Goal: Contribute content: Add original content to the website for others to see

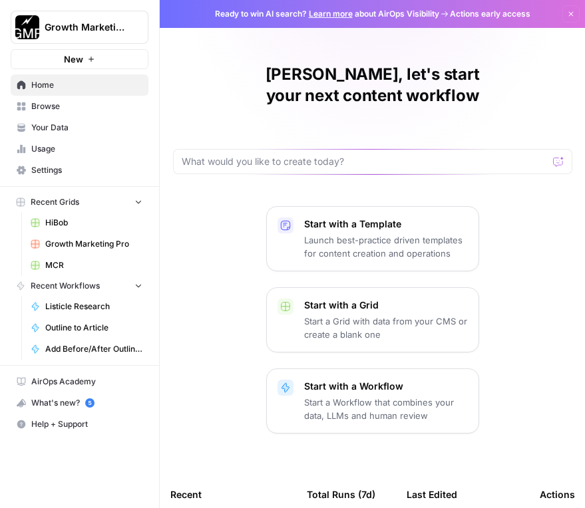
click at [49, 106] on span "Browse" at bounding box center [86, 106] width 111 height 12
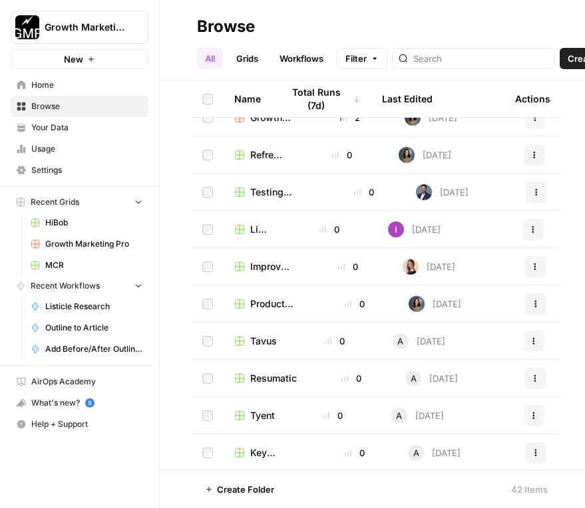
scroll to position [532, 0]
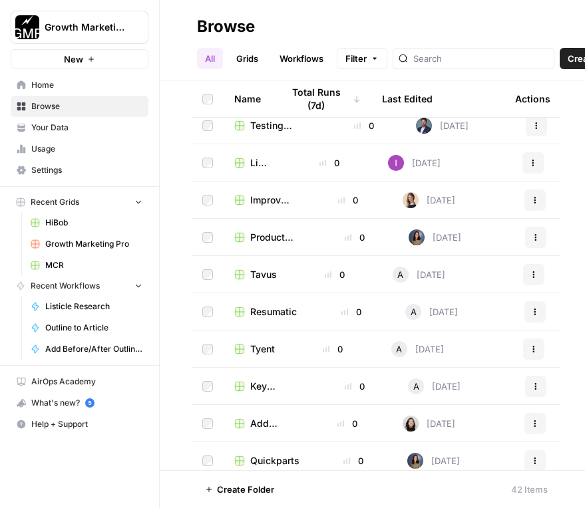
click at [286, 315] on span "Resumatic" at bounding box center [273, 311] width 47 height 13
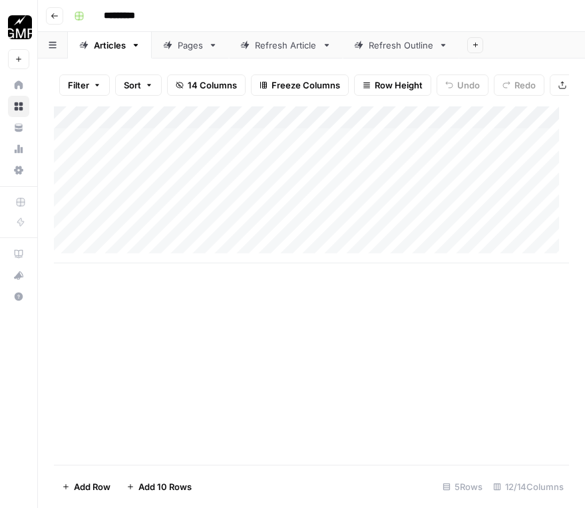
click at [183, 50] on div "Pages" at bounding box center [190, 45] width 25 height 13
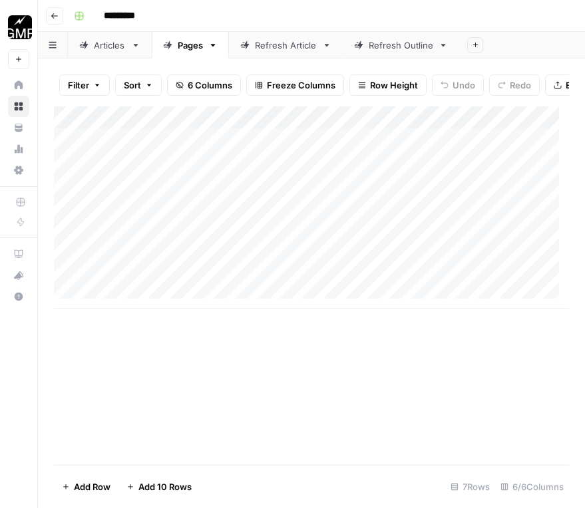
scroll to position [10, 0]
click at [149, 297] on div "Add Column" at bounding box center [311, 207] width 515 height 202
click at [153, 323] on div "Add Column" at bounding box center [311, 218] width 515 height 225
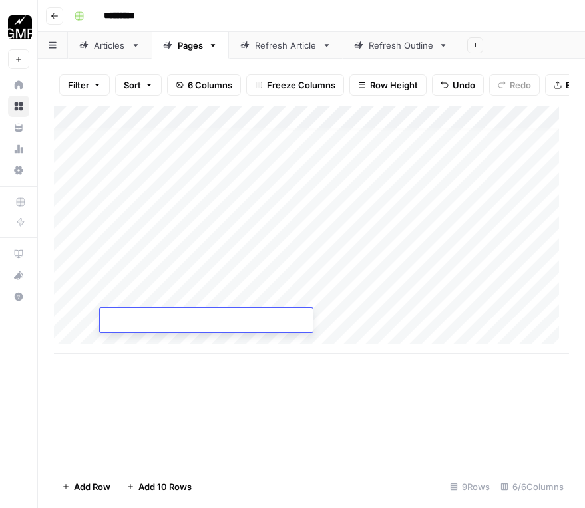
click at [176, 298] on div "Add Column" at bounding box center [311, 229] width 515 height 247
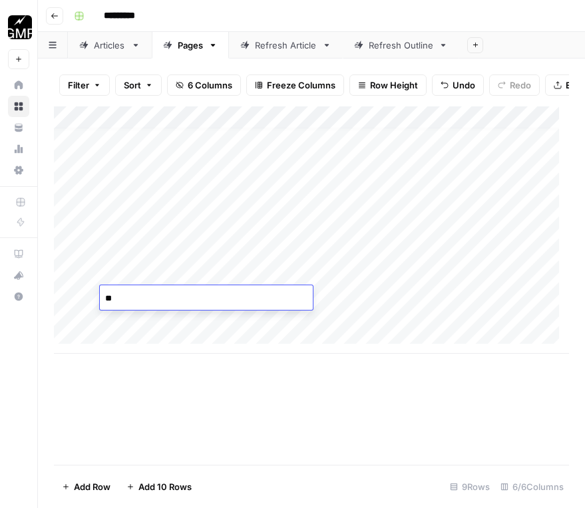
type textarea "*"
click at [472, 83] on span "Undo" at bounding box center [463, 84] width 23 height 13
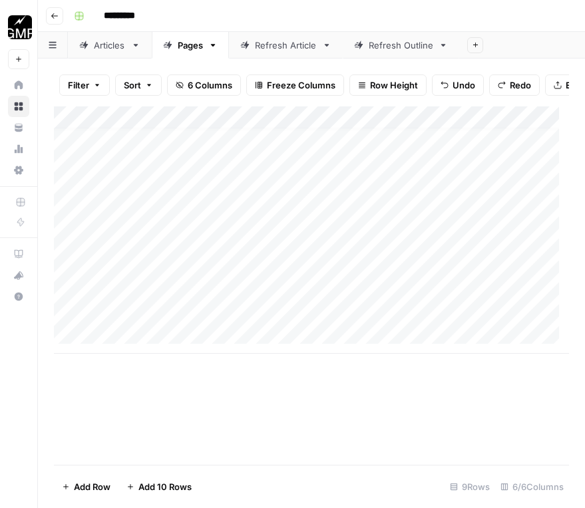
click at [472, 83] on span "Undo" at bounding box center [463, 84] width 23 height 13
click at [467, 84] on span "Undo" at bounding box center [463, 84] width 23 height 13
click at [456, 85] on span "Undo" at bounding box center [463, 84] width 23 height 13
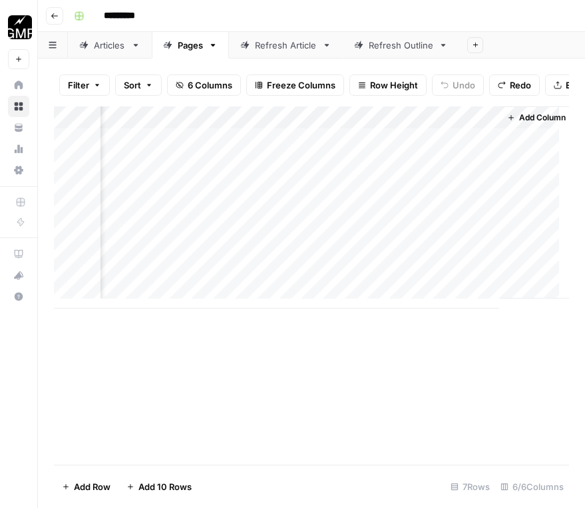
scroll to position [0, 335]
click at [215, 263] on div "Add Column" at bounding box center [311, 207] width 515 height 202
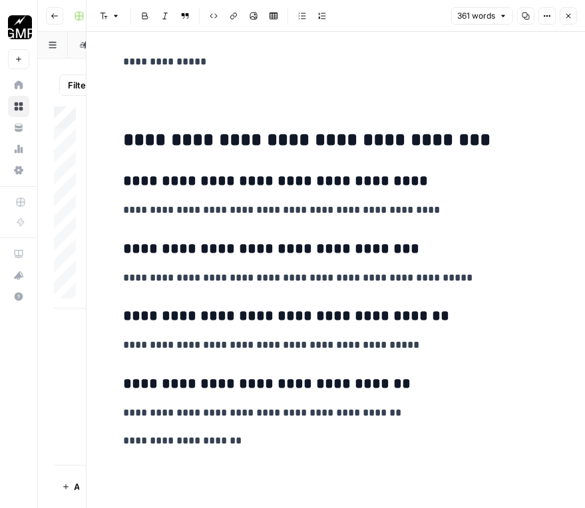
scroll to position [504, 0]
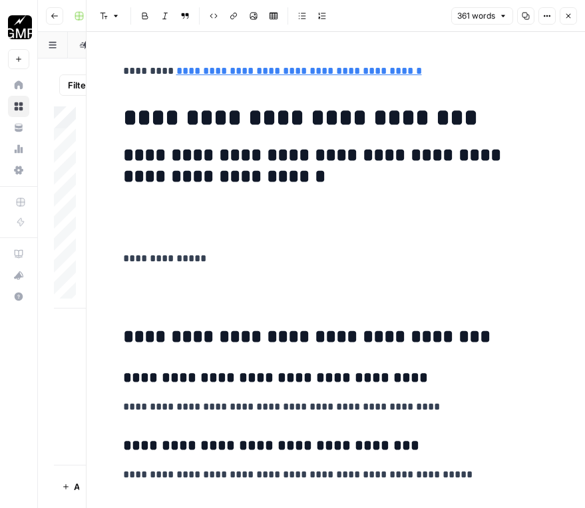
click at [569, 15] on icon "button" at bounding box center [568, 16] width 5 height 5
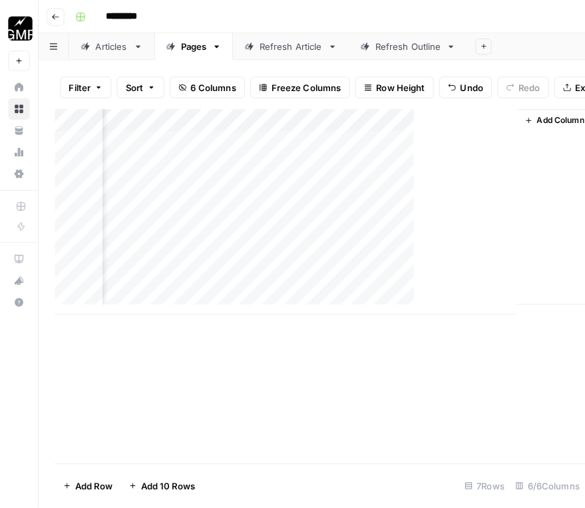
scroll to position [0, 319]
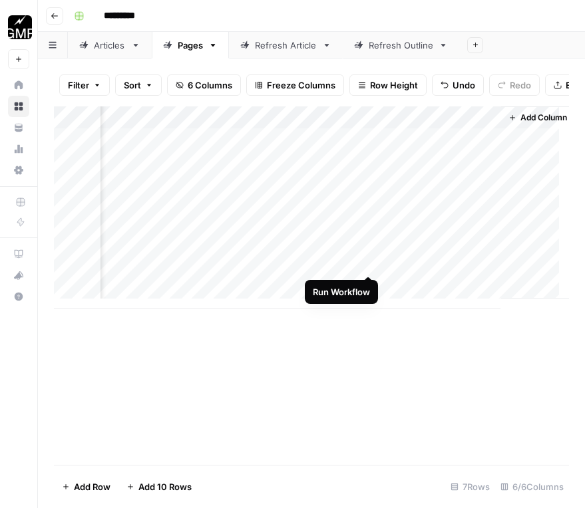
click at [366, 261] on div "Add Column" at bounding box center [311, 207] width 515 height 202
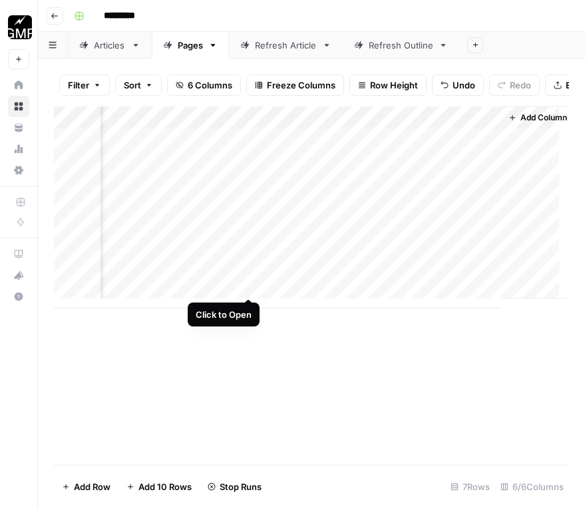
click at [247, 283] on div "Add Column" at bounding box center [311, 207] width 515 height 202
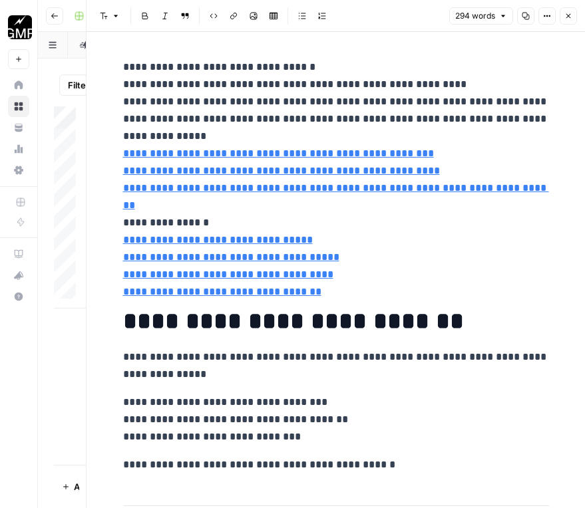
click at [410, 259] on p "**********" at bounding box center [336, 171] width 426 height 225
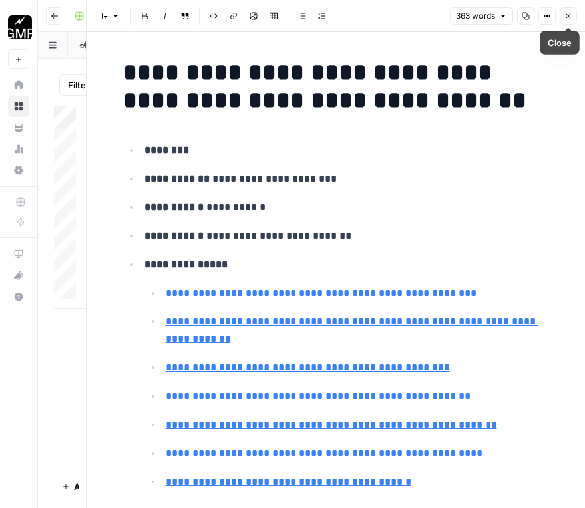
click at [567, 17] on icon "button" at bounding box center [568, 16] width 8 height 8
type input "[URL]"
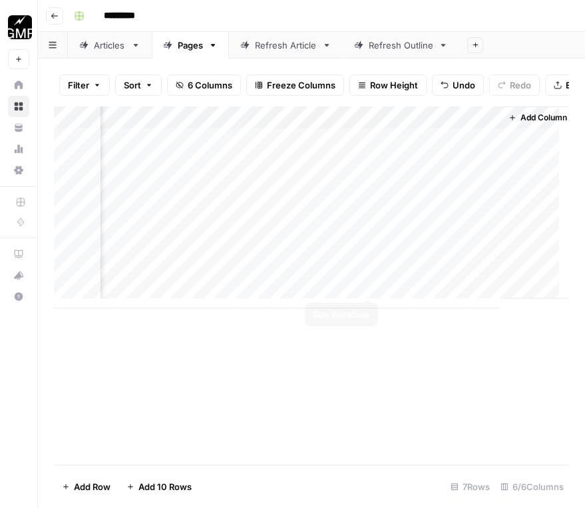
click at [366, 285] on div "Add Column" at bounding box center [311, 207] width 515 height 202
click at [46, 19] on button "Go back" at bounding box center [54, 15] width 17 height 17
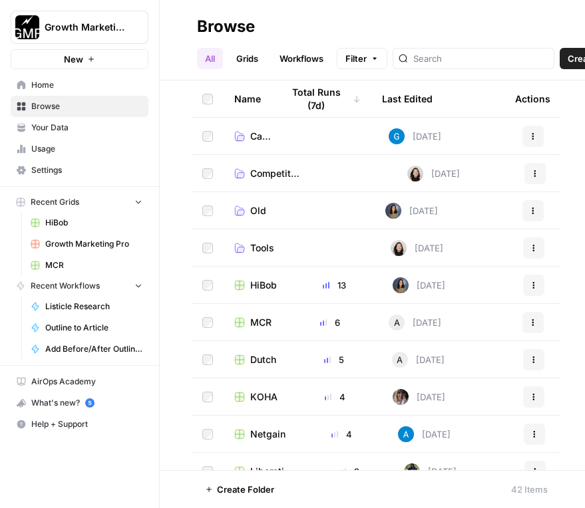
click at [71, 221] on span "HiBob" at bounding box center [93, 223] width 97 height 12
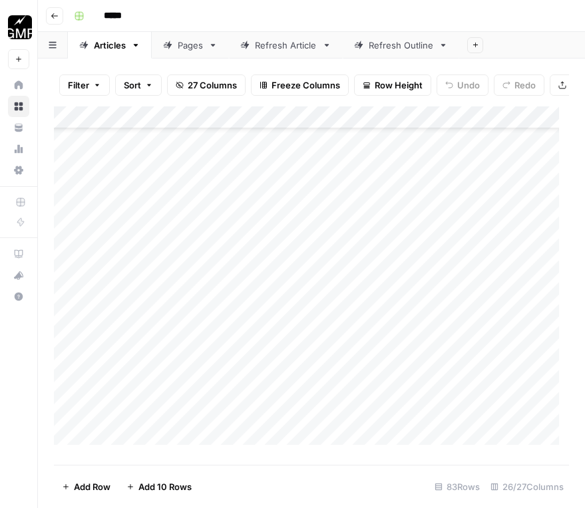
scroll to position [133, 0]
click at [290, 51] on div "Refresh Article" at bounding box center [286, 45] width 62 height 13
click at [293, 487] on footer "Add Row Add 10 Rows 44 Rows 5/6 Columns" at bounding box center [311, 486] width 515 height 43
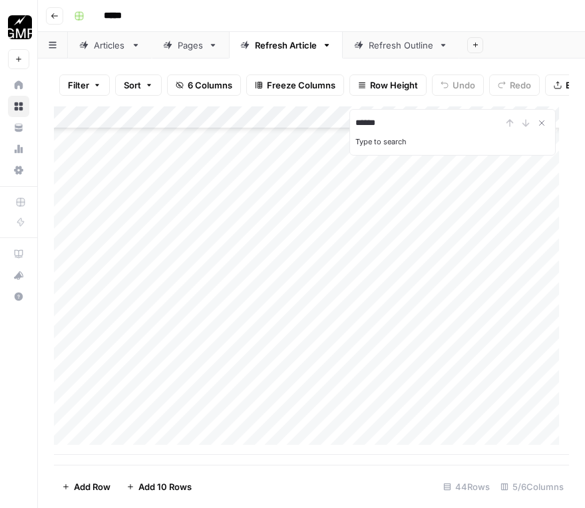
type input "******"
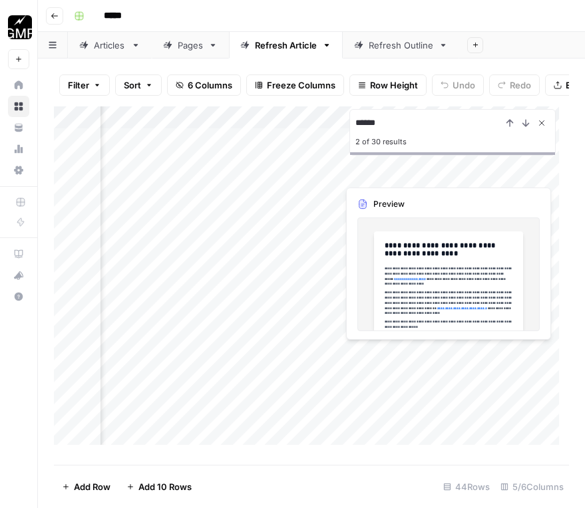
click at [541, 128] on icon "Close Search" at bounding box center [541, 123] width 11 height 11
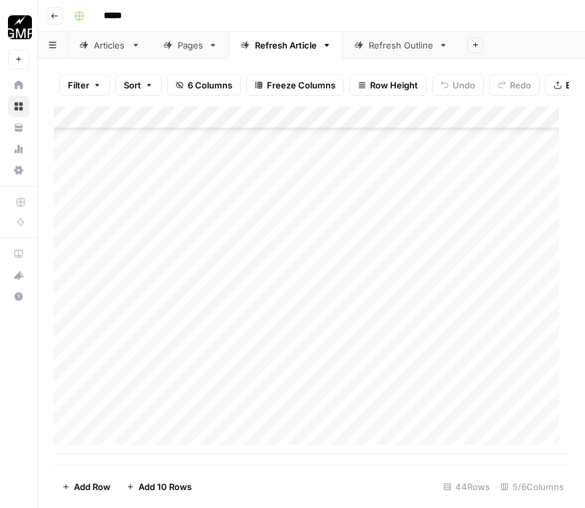
scroll to position [700, 0]
click at [140, 448] on div "Add Column" at bounding box center [311, 280] width 515 height 349
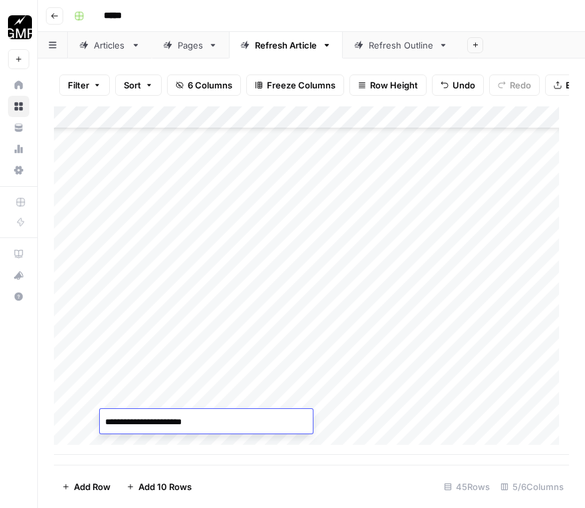
type textarea "**********"
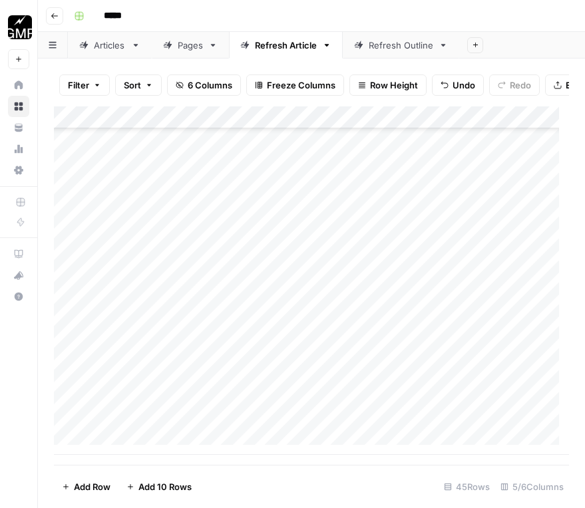
click at [357, 424] on div "Add Column" at bounding box center [311, 280] width 515 height 349
click at [357, 424] on div at bounding box center [329, 421] width 148 height 25
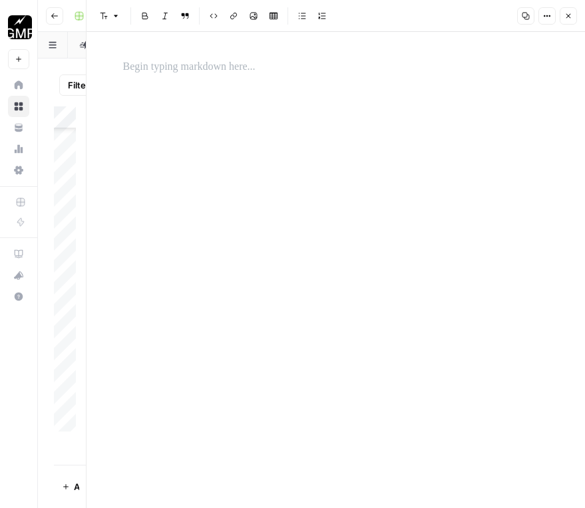
click at [235, 71] on p at bounding box center [336, 67] width 426 height 17
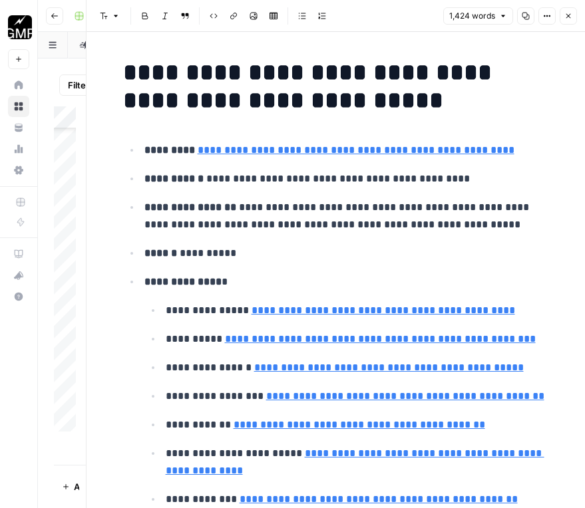
click at [570, 16] on icon "button" at bounding box center [568, 16] width 8 height 8
type input "[URL][DOMAIN_NAME]"
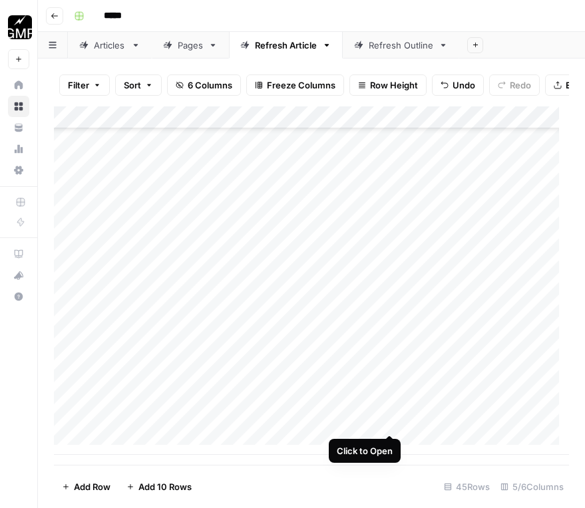
click at [392, 420] on div "Add Column" at bounding box center [311, 280] width 515 height 349
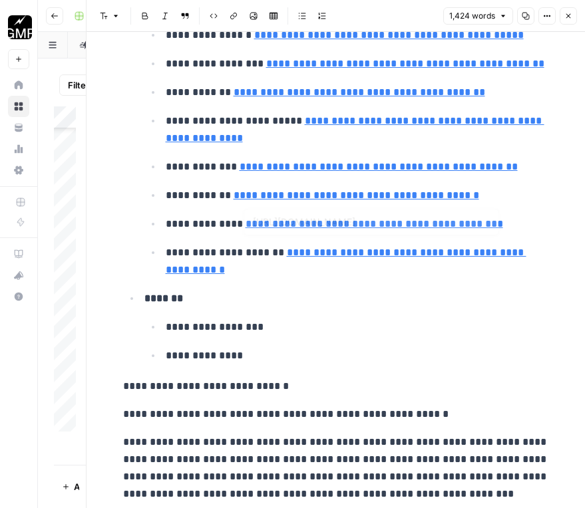
type input "[URL][DOMAIN_NAME]"
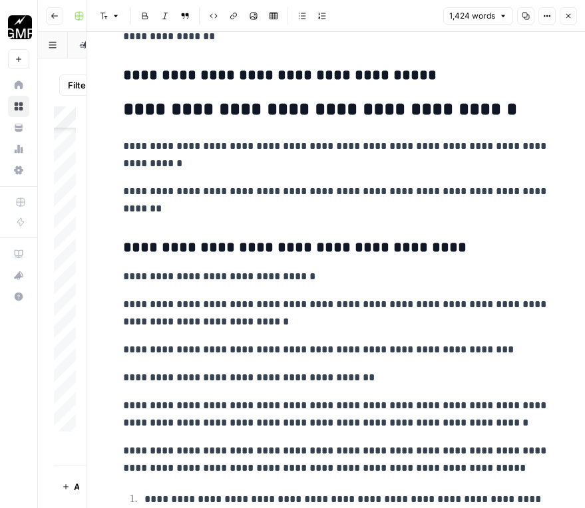
scroll to position [1397, 0]
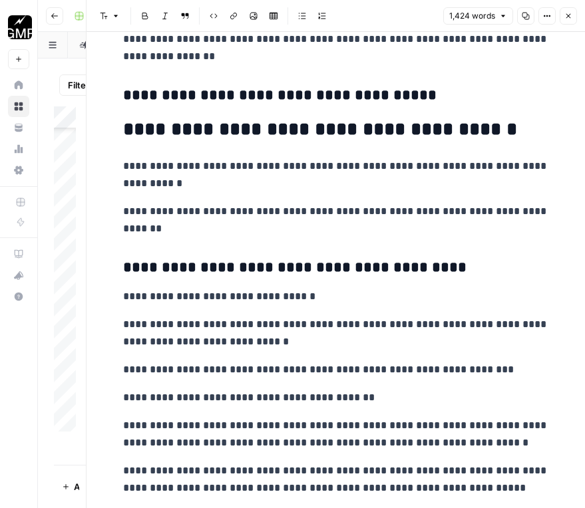
click at [218, 234] on p "**********" at bounding box center [336, 220] width 426 height 35
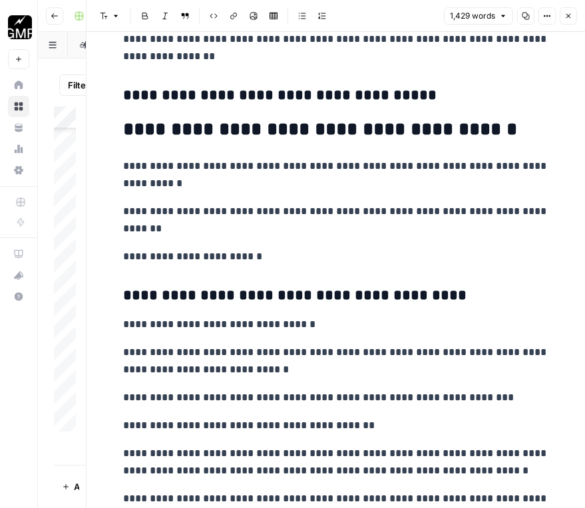
click at [351, 96] on h3 "**********" at bounding box center [336, 95] width 426 height 19
click at [355, 95] on h3 "**********" at bounding box center [336, 95] width 426 height 19
click at [421, 101] on h3 "**********" at bounding box center [336, 95] width 426 height 19
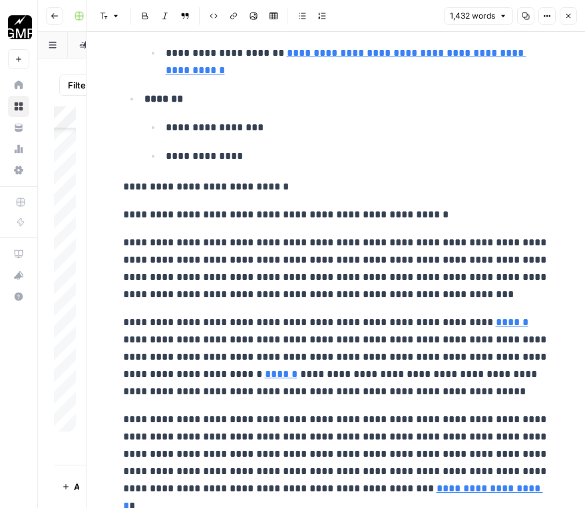
scroll to position [466, 0]
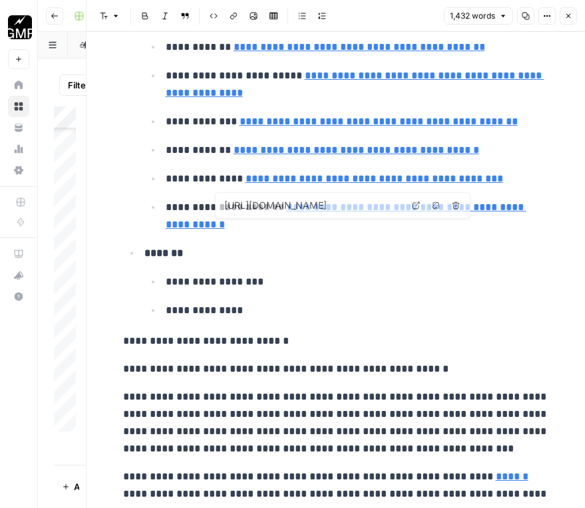
type input "[URL][DOMAIN_NAME]"
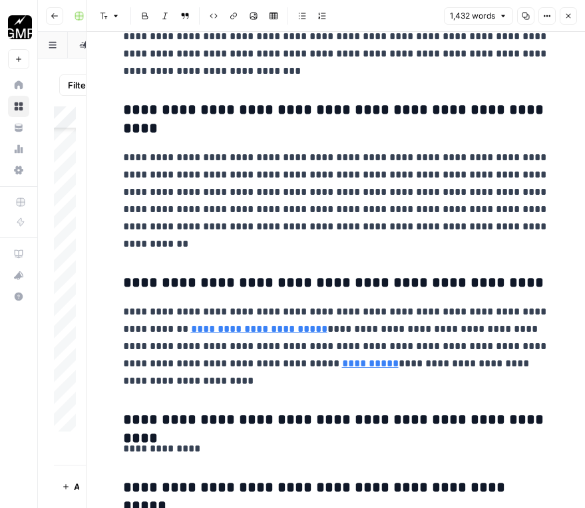
scroll to position [3545, 0]
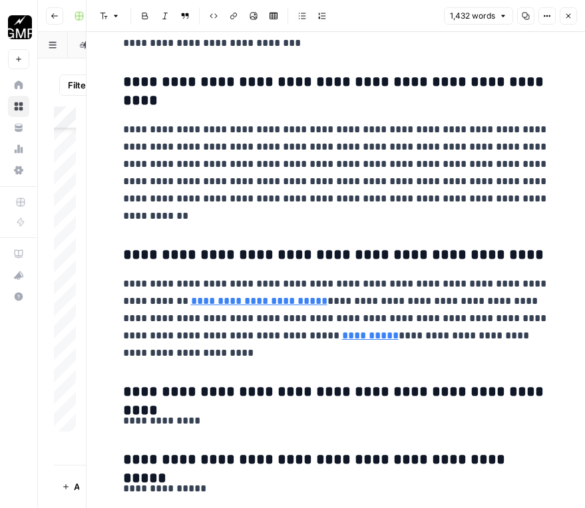
click at [569, 15] on icon "button" at bounding box center [568, 16] width 8 height 8
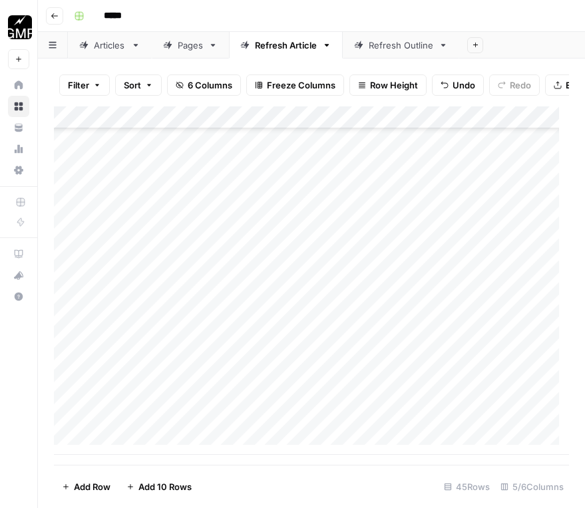
click at [444, 422] on div "Add Column" at bounding box center [311, 280] width 515 height 349
type input "*********"
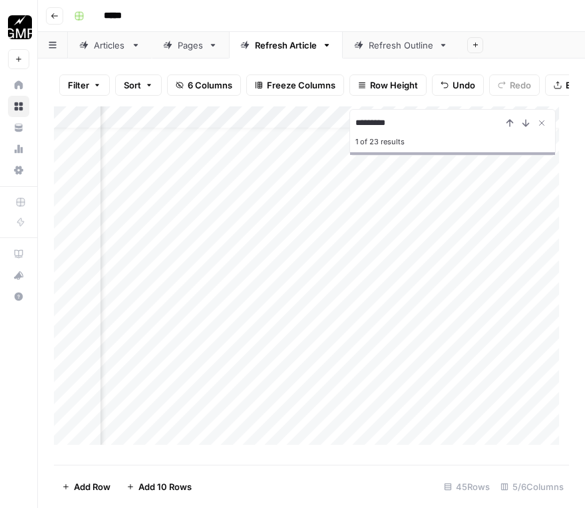
scroll to position [23, 83]
click at [542, 128] on icon "Close Search" at bounding box center [541, 123] width 11 height 11
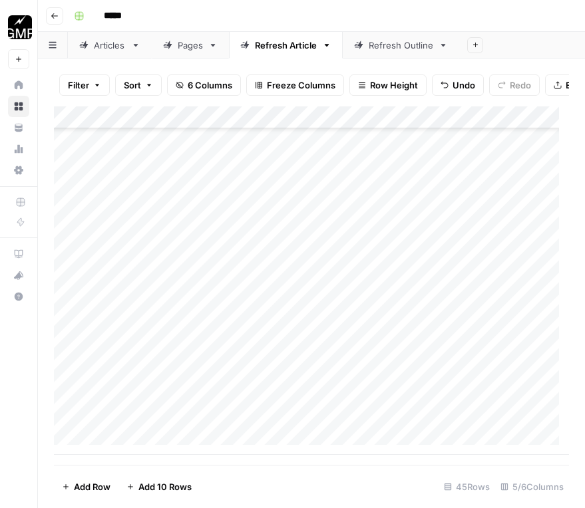
scroll to position [723, 0]
click at [137, 444] on div "Add Column" at bounding box center [311, 280] width 515 height 349
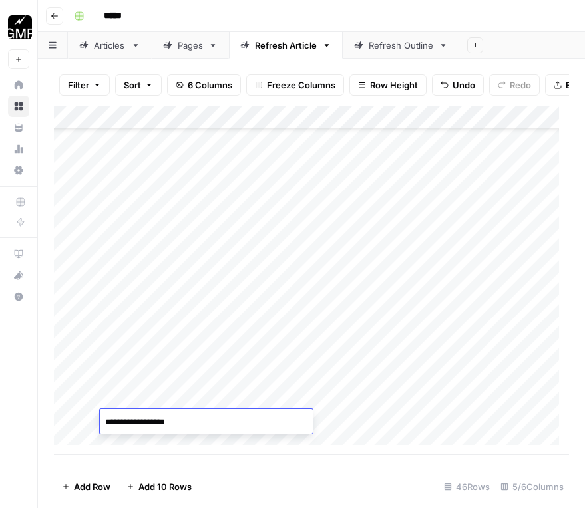
type textarea "**********"
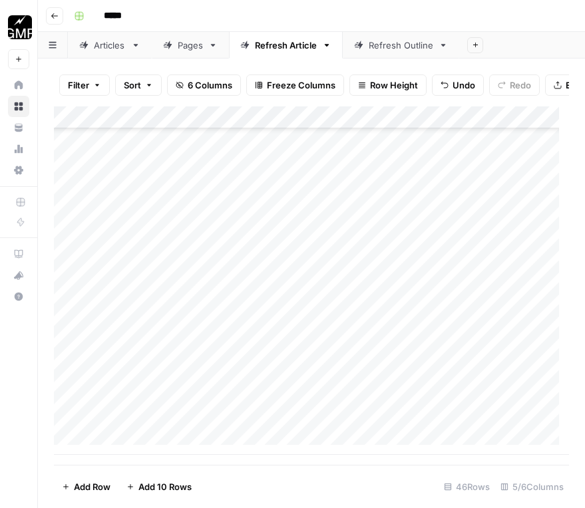
click at [335, 414] on div "Add Column" at bounding box center [311, 280] width 515 height 349
click at [335, 414] on div at bounding box center [329, 421] width 148 height 25
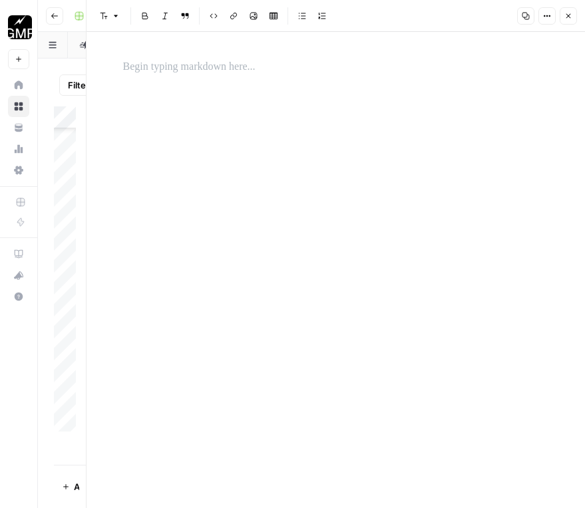
click at [281, 61] on p at bounding box center [336, 67] width 426 height 17
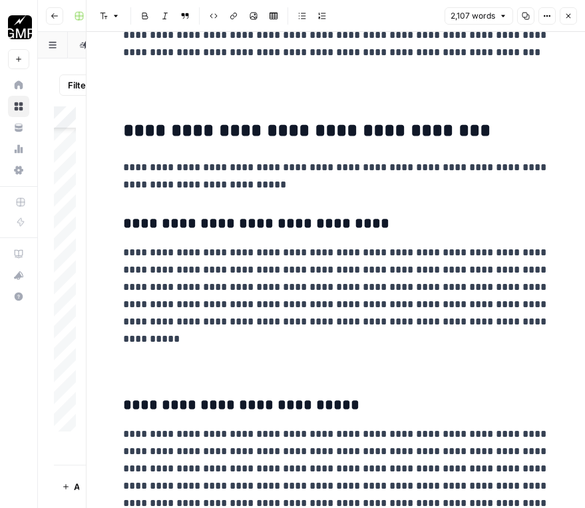
scroll to position [7316, 0]
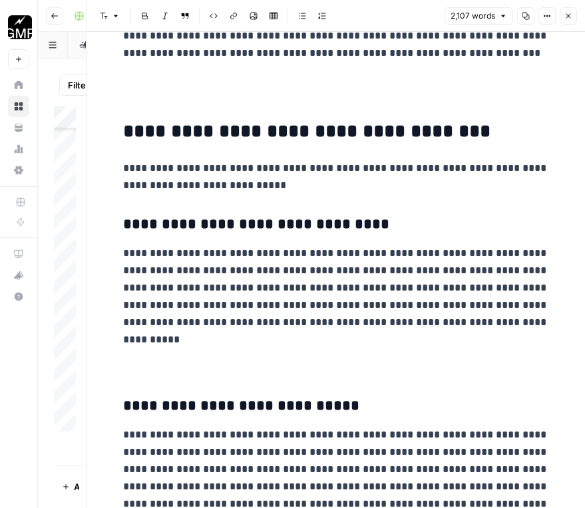
click at [208, 177] on p "**********" at bounding box center [336, 177] width 426 height 35
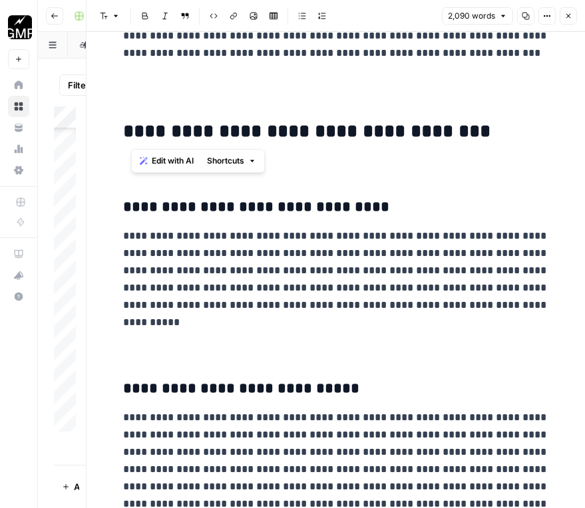
drag, startPoint x: 295, startPoint y: 131, endPoint x: 132, endPoint y: 137, distance: 163.7
click at [132, 137] on h2 "**********" at bounding box center [336, 131] width 426 height 21
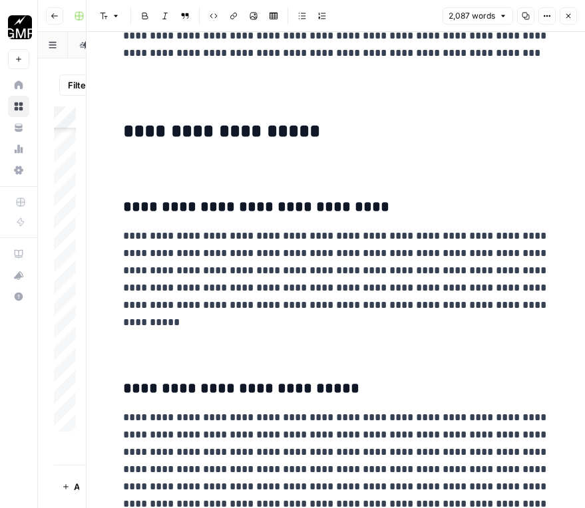
click at [277, 130] on h2 "**********" at bounding box center [336, 131] width 426 height 21
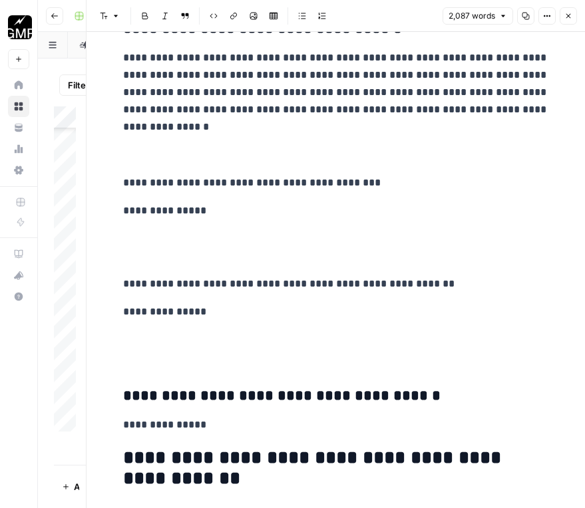
scroll to position [7964, 0]
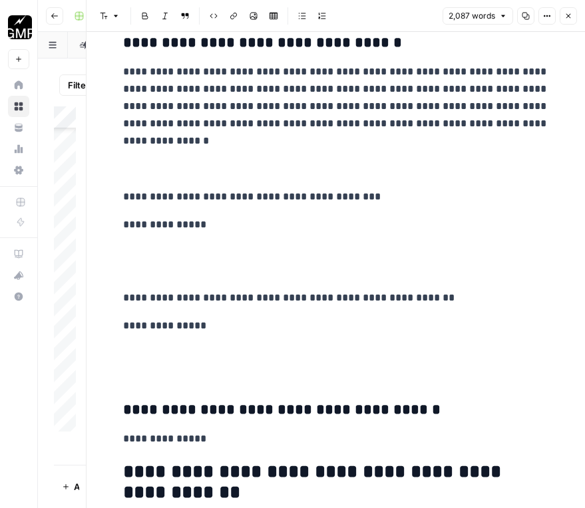
click at [218, 198] on p "**********" at bounding box center [336, 196] width 426 height 17
click at [113, 19] on icon "button" at bounding box center [116, 16] width 8 height 8
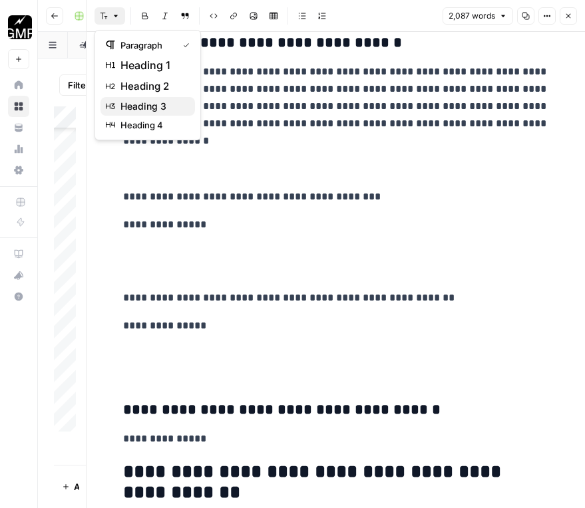
click at [150, 101] on span "heading 3" at bounding box center [152, 106] width 64 height 13
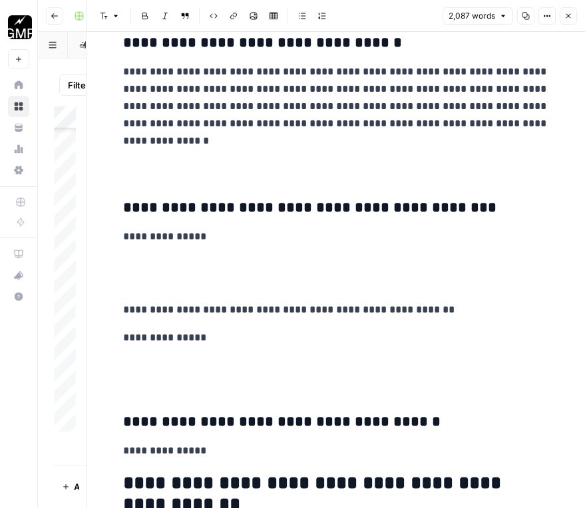
click at [231, 308] on p "**********" at bounding box center [336, 309] width 426 height 17
click at [116, 19] on icon "button" at bounding box center [116, 16] width 8 height 8
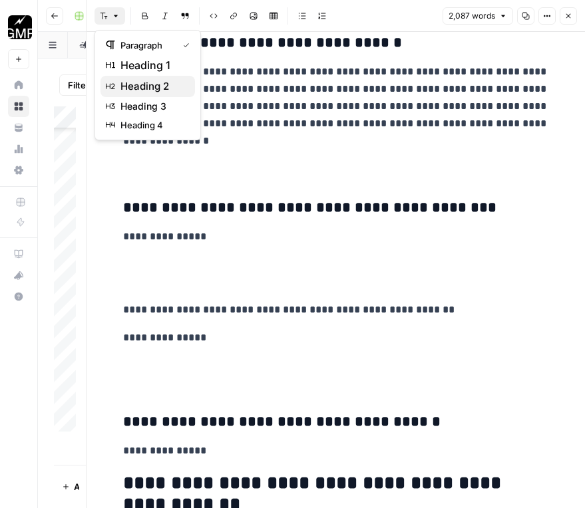
click at [124, 96] on button "heading 2" at bounding box center [147, 86] width 94 height 21
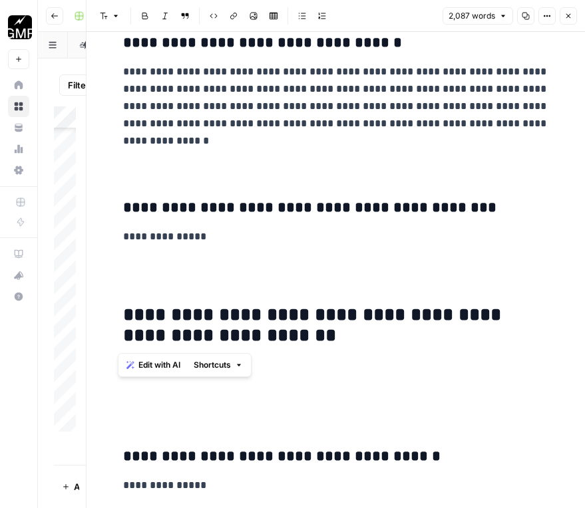
click at [111, 17] on button "Font style" at bounding box center [109, 15] width 31 height 17
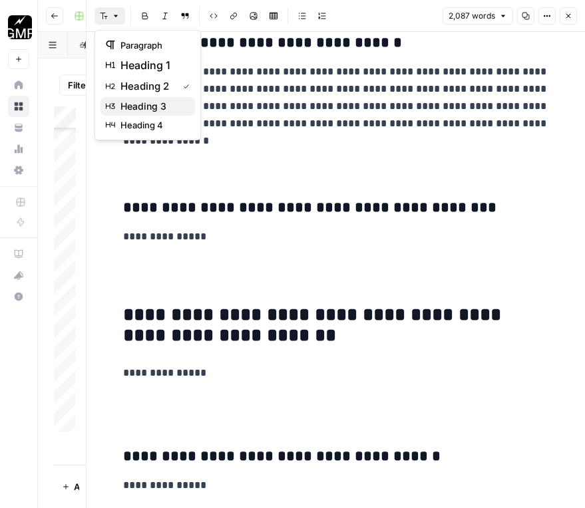
click at [147, 106] on span "heading 3" at bounding box center [152, 106] width 64 height 13
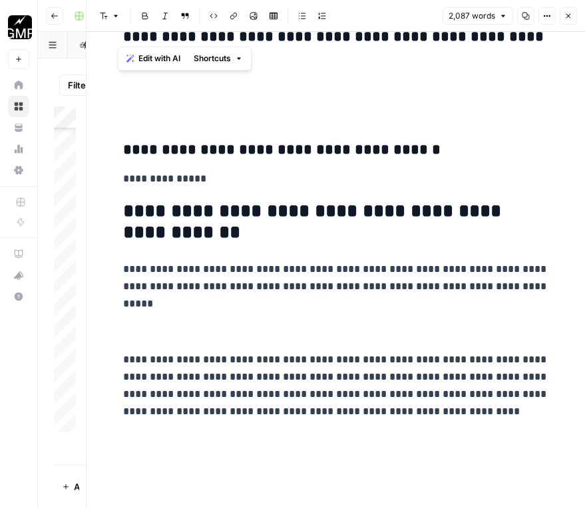
scroll to position [8253, 0]
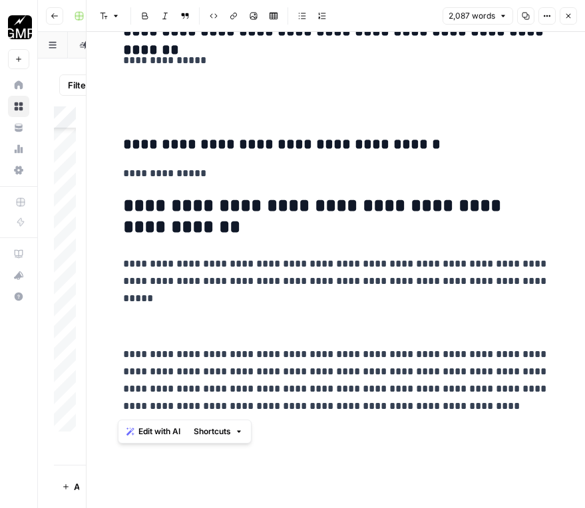
drag, startPoint x: 409, startPoint y: 405, endPoint x: 104, endPoint y: 207, distance: 363.4
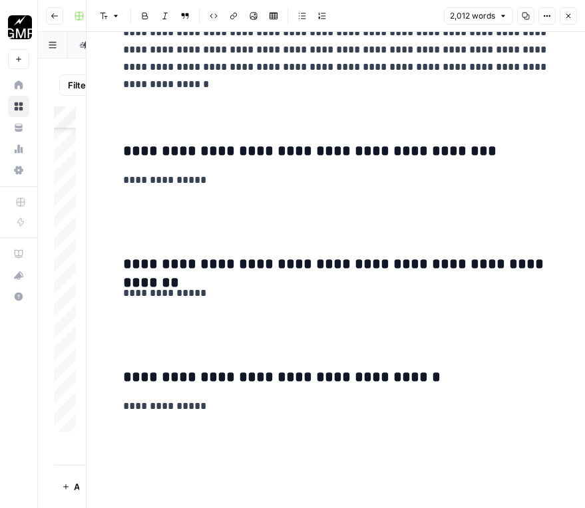
scroll to position [8020, 0]
click at [217, 343] on p at bounding box center [336, 330] width 426 height 35
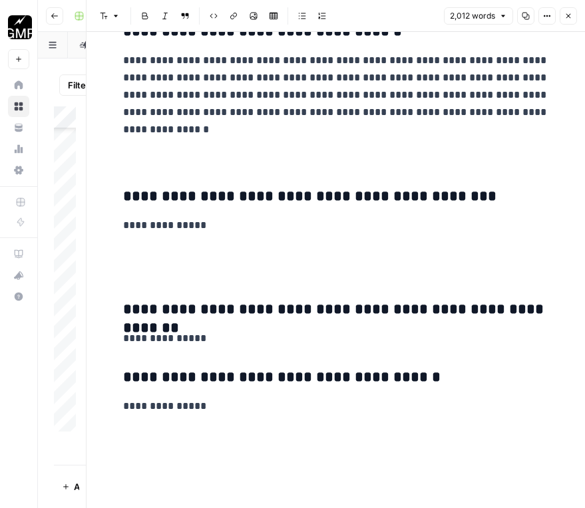
click at [162, 265] on p at bounding box center [336, 262] width 426 height 35
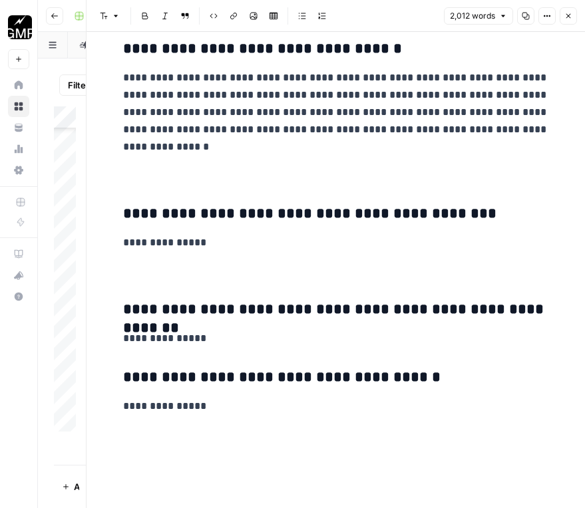
scroll to position [7930, 0]
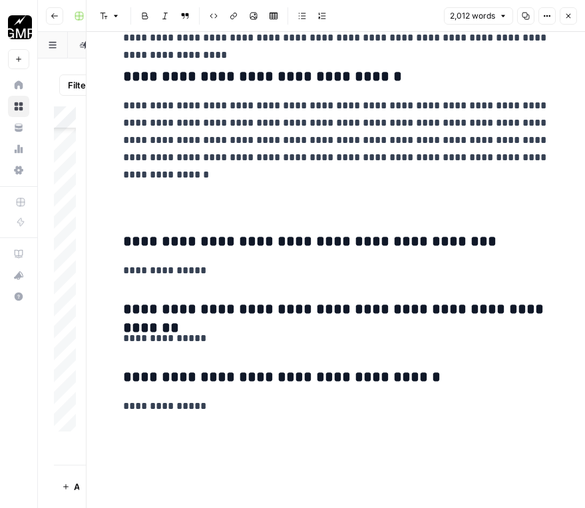
click at [158, 197] on p at bounding box center [336, 194] width 426 height 35
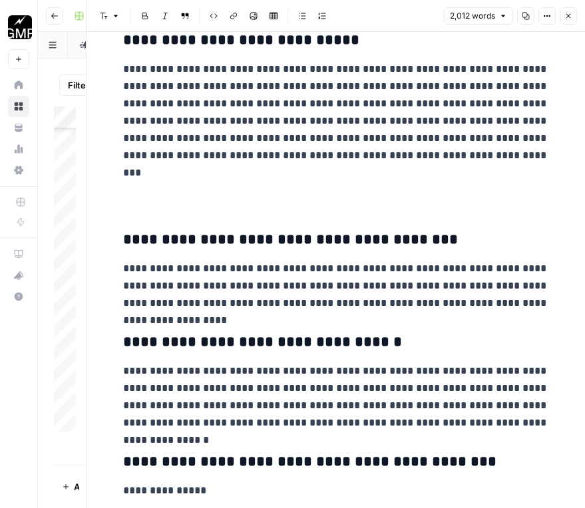
scroll to position [7618, 0]
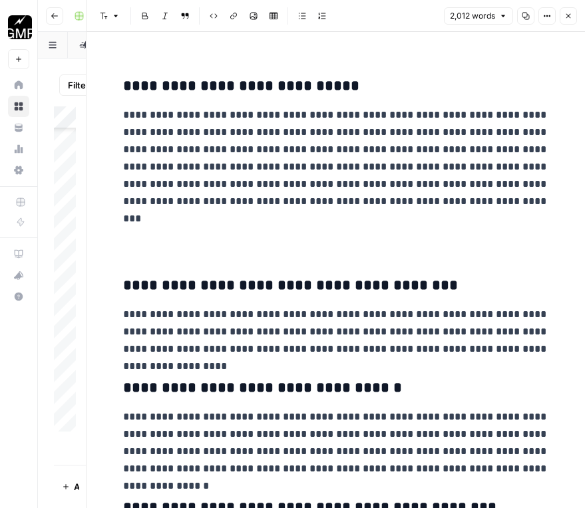
click at [207, 245] on p at bounding box center [336, 238] width 426 height 35
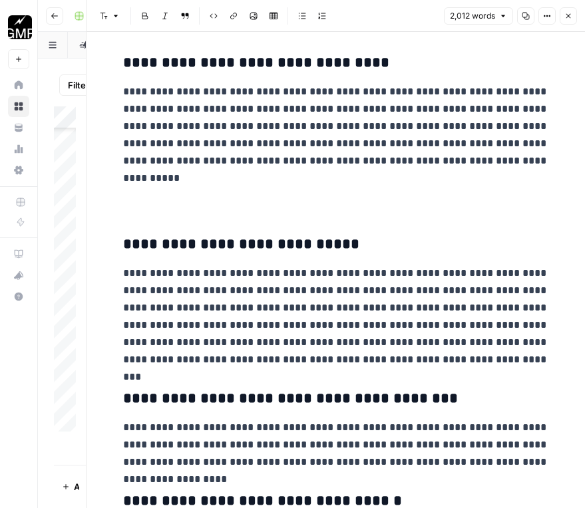
scroll to position [7419, 0]
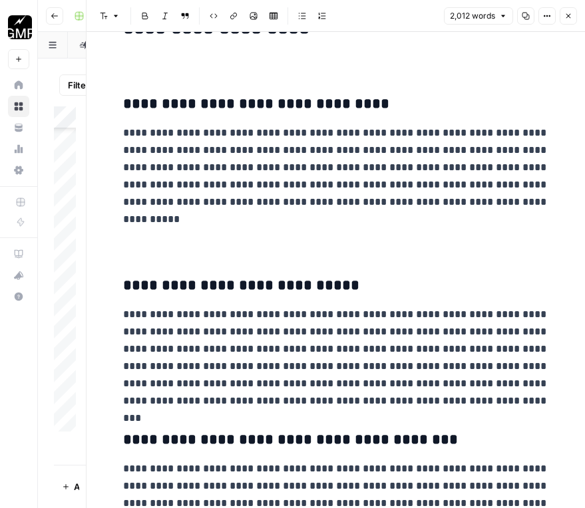
click at [236, 251] on p at bounding box center [336, 238] width 426 height 35
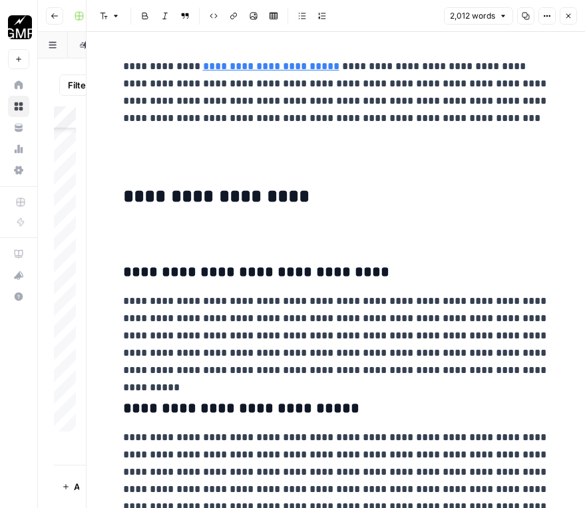
scroll to position [7219, 0]
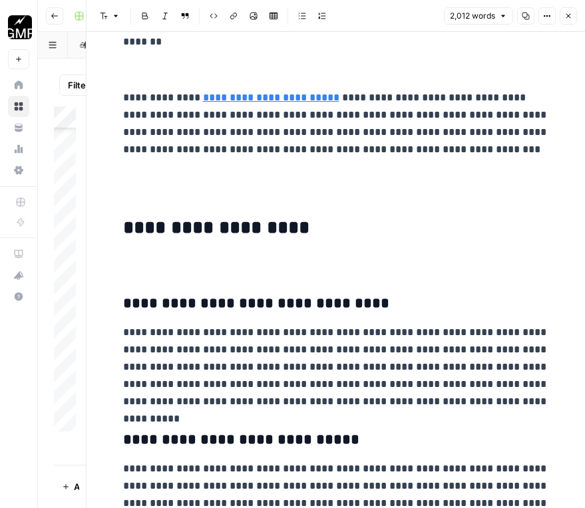
click at [221, 263] on p at bounding box center [336, 264] width 426 height 17
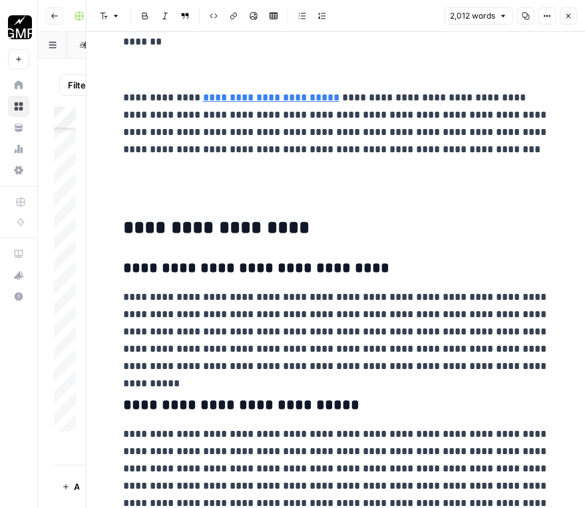
click at [203, 189] on p at bounding box center [336, 186] width 426 height 35
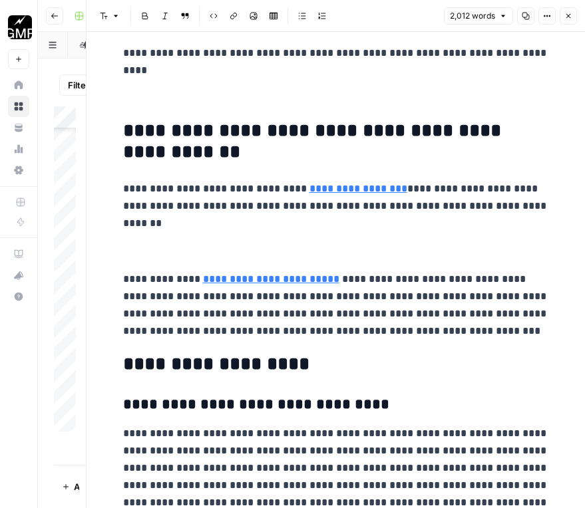
scroll to position [7020, 0]
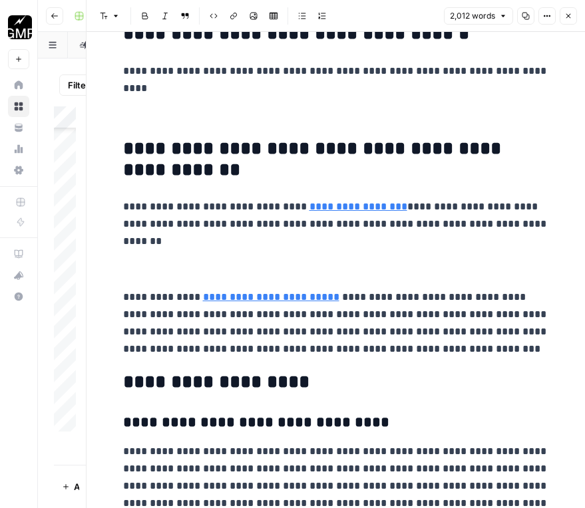
click at [281, 273] on p at bounding box center [336, 260] width 426 height 35
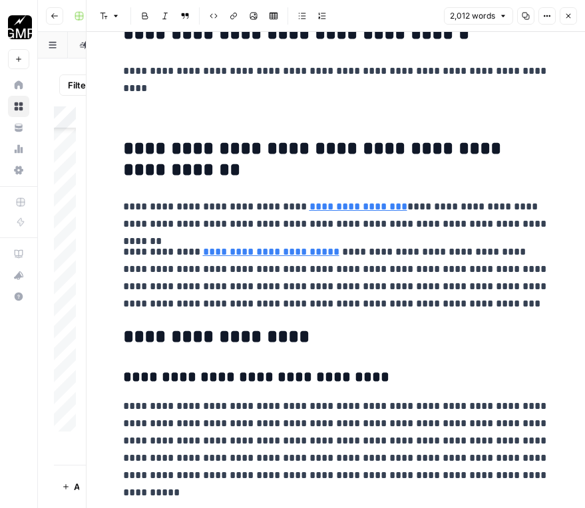
type input "[URL][DOMAIN_NAME]"
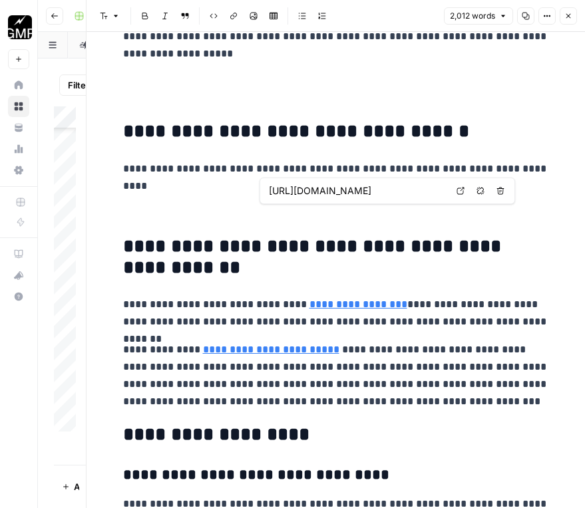
scroll to position [6887, 0]
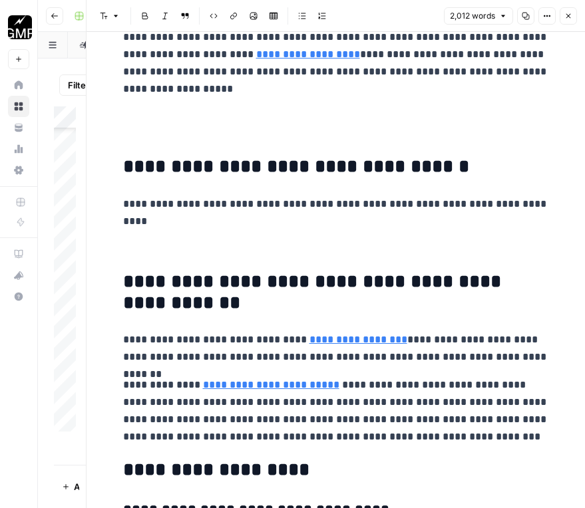
click at [243, 240] on p at bounding box center [336, 240] width 426 height 35
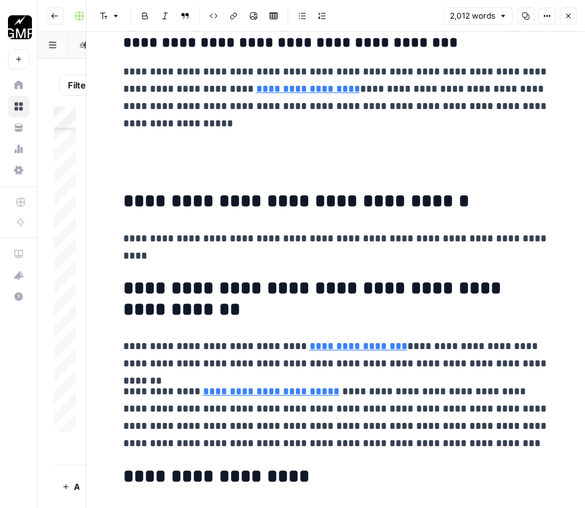
scroll to position [6754, 0]
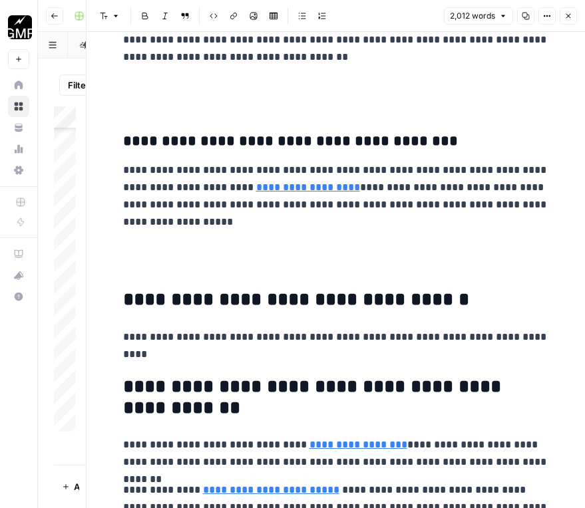
click at [234, 257] on p at bounding box center [336, 258] width 426 height 35
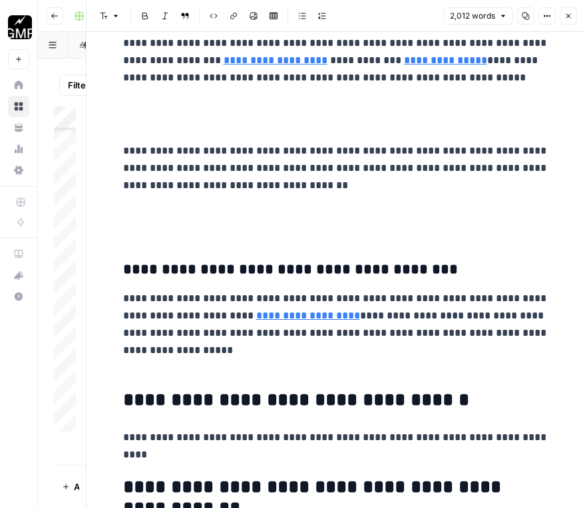
scroll to position [6621, 0]
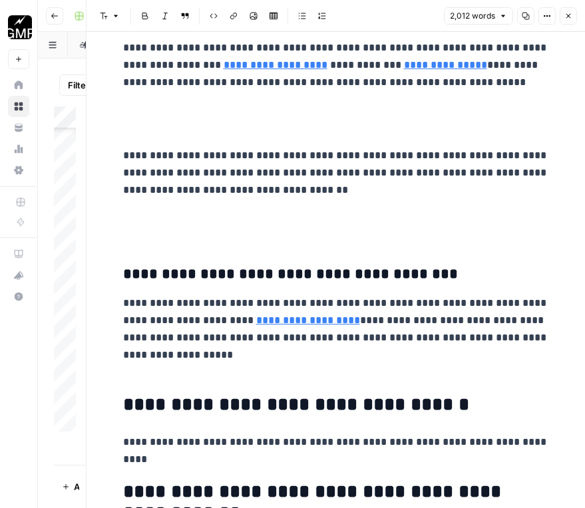
click at [238, 244] on p at bounding box center [336, 227] width 426 height 35
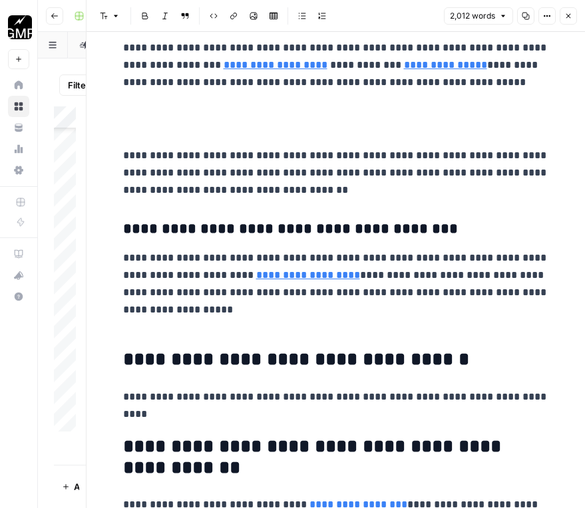
click at [235, 135] on p at bounding box center [336, 119] width 426 height 35
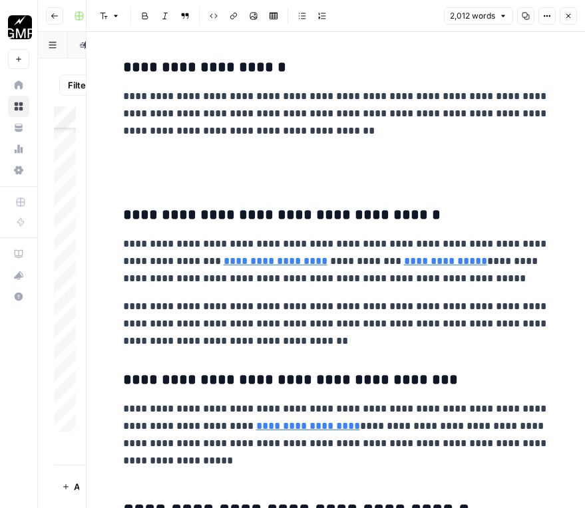
scroll to position [6421, 0]
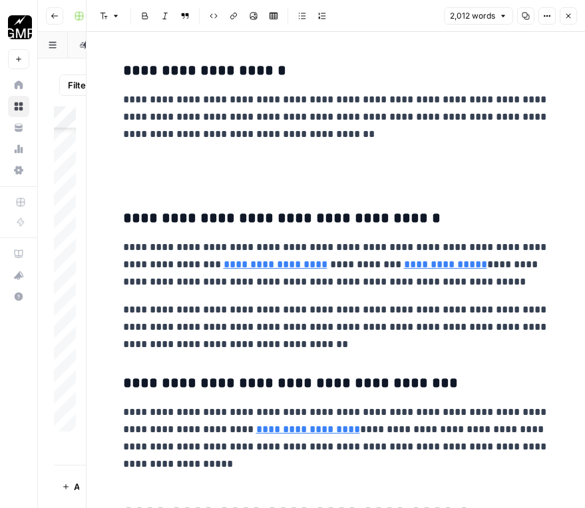
click at [215, 187] on p at bounding box center [336, 171] width 426 height 35
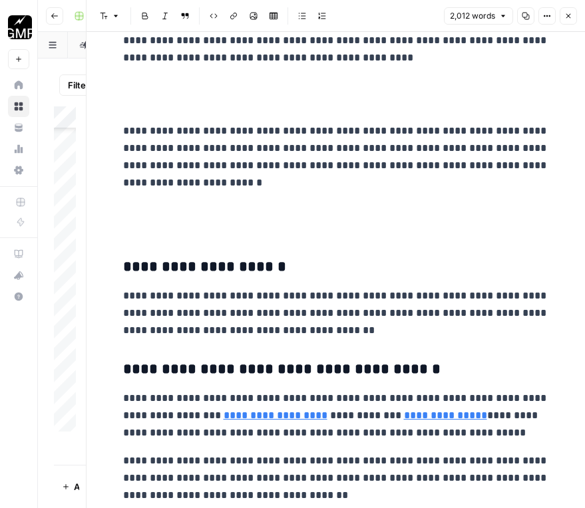
scroll to position [6222, 0]
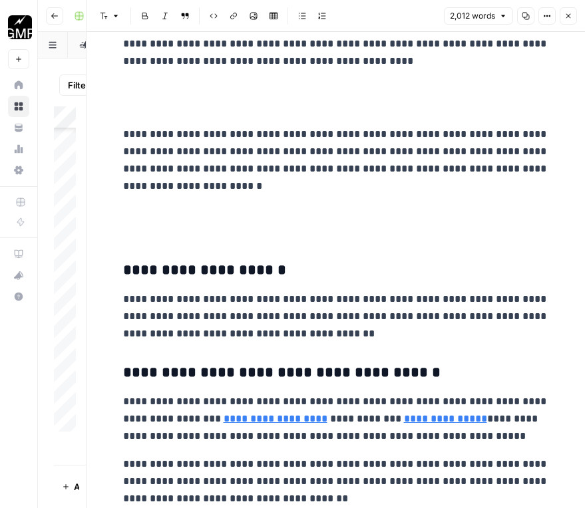
click at [171, 237] on p at bounding box center [336, 223] width 426 height 35
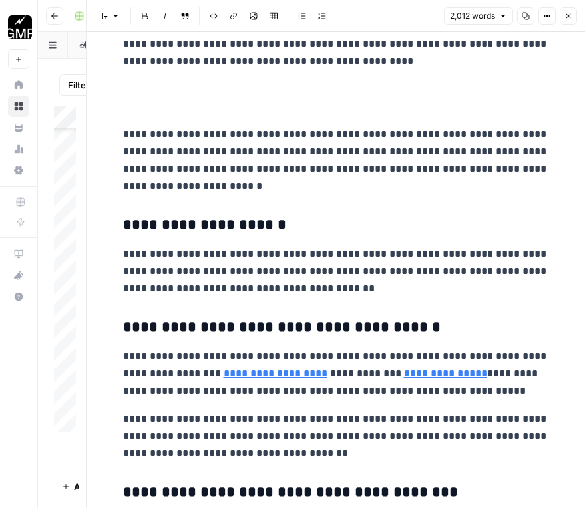
click at [148, 106] on p at bounding box center [336, 97] width 426 height 35
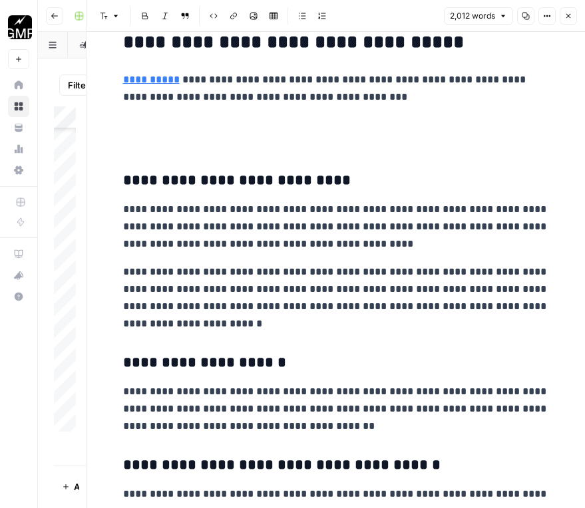
scroll to position [6022, 0]
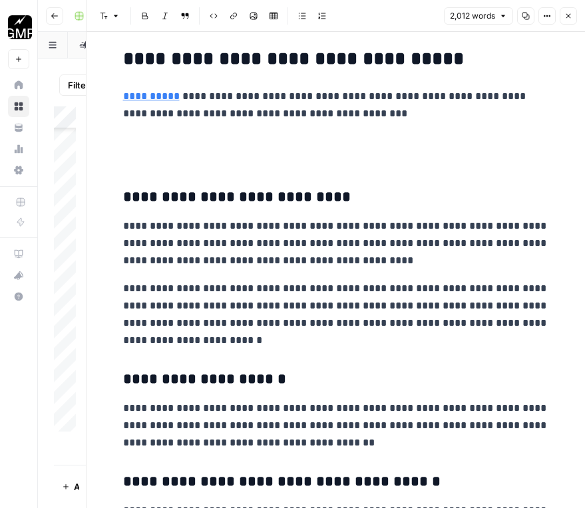
click at [158, 154] on p at bounding box center [336, 150] width 426 height 35
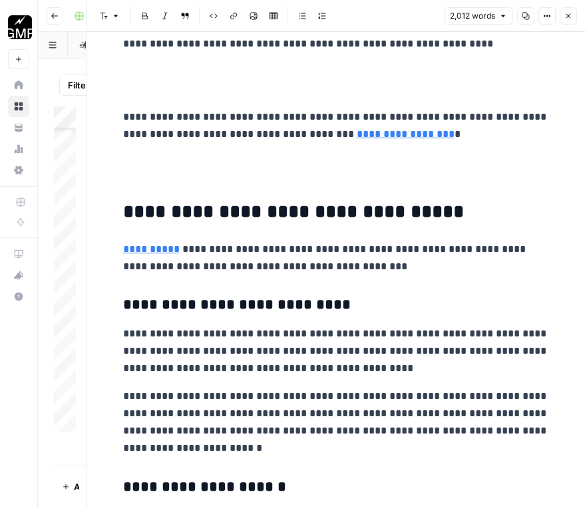
scroll to position [5823, 0]
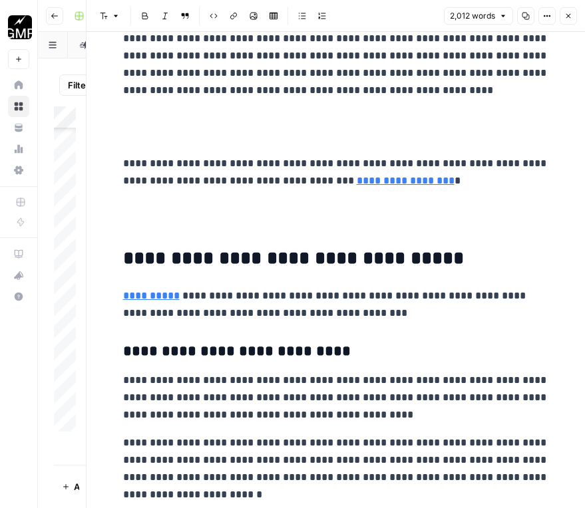
click at [213, 208] on p at bounding box center [336, 217] width 426 height 35
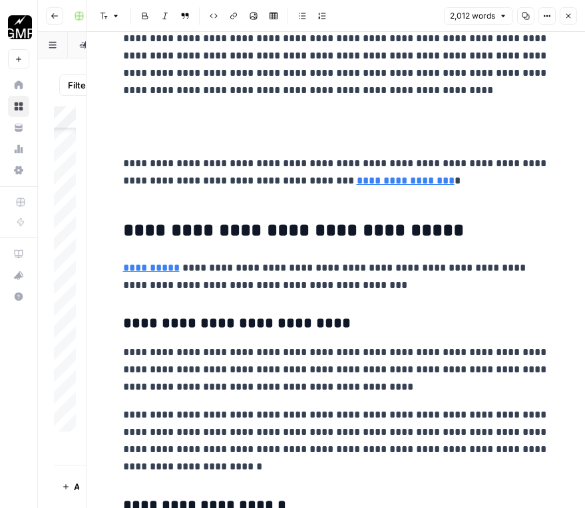
click at [226, 112] on p at bounding box center [336, 127] width 426 height 35
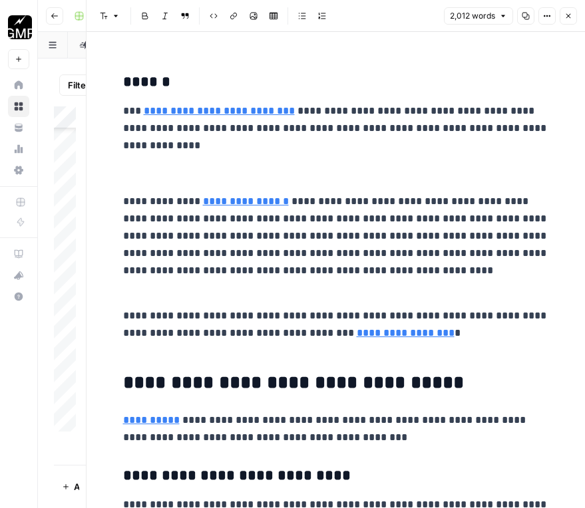
scroll to position [5623, 0]
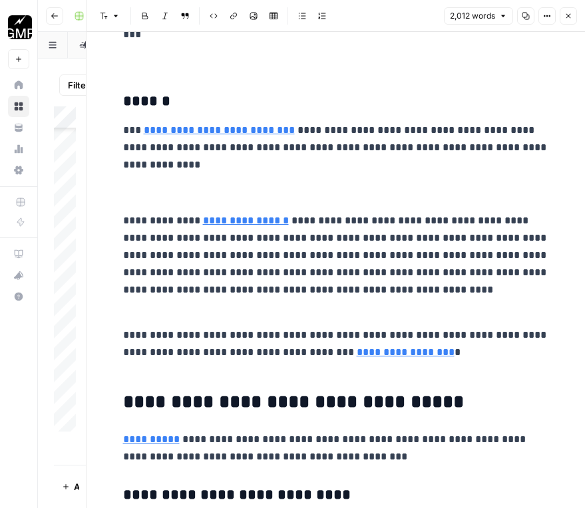
click at [211, 187] on p at bounding box center [336, 184] width 426 height 35
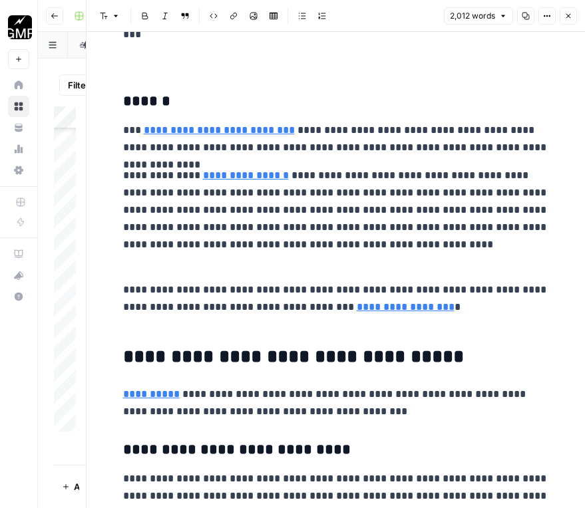
click at [158, 269] on p "**********" at bounding box center [336, 219] width 426 height 104
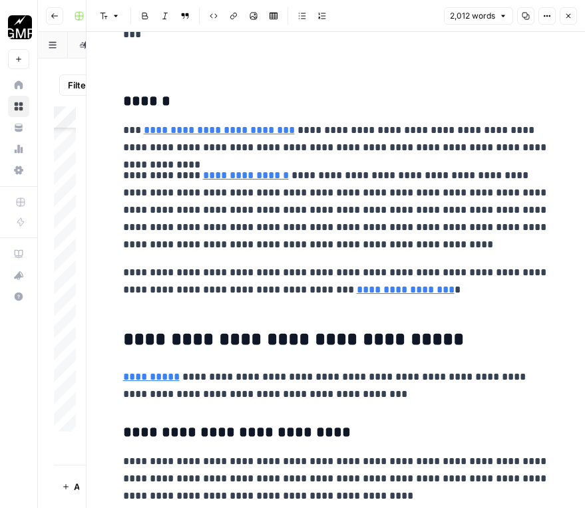
click at [142, 309] on p "**********" at bounding box center [336, 290] width 426 height 52
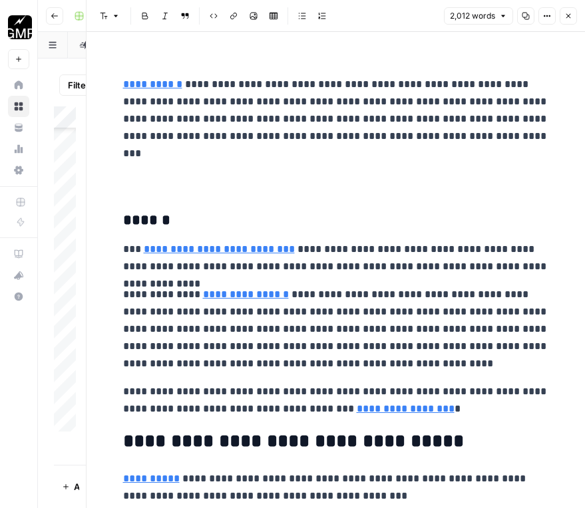
scroll to position [5424, 0]
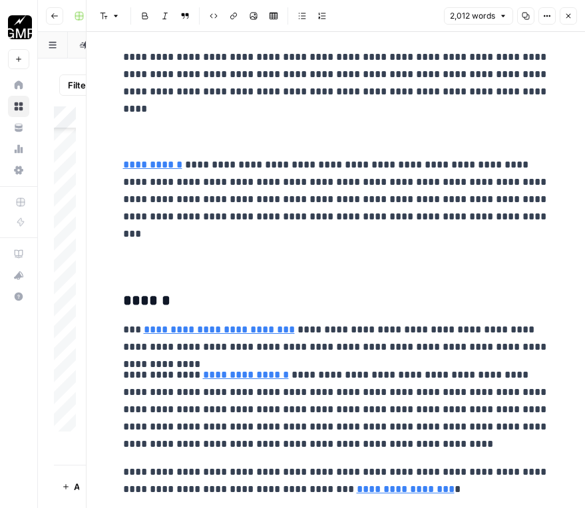
click at [169, 263] on p at bounding box center [336, 253] width 426 height 35
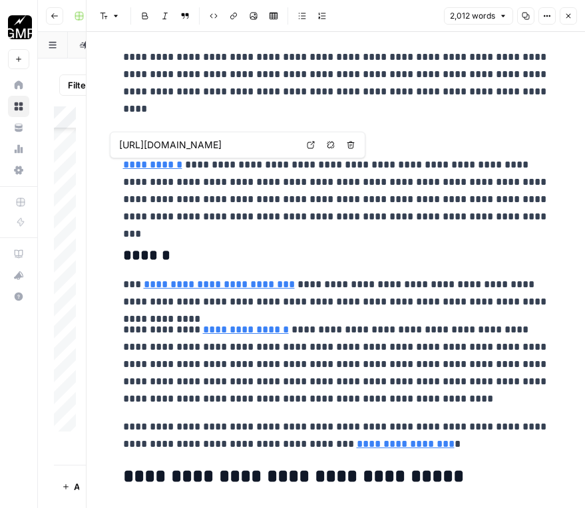
click at [166, 140] on input "[URL][DOMAIN_NAME]" at bounding box center [207, 144] width 177 height 13
click at [168, 122] on p at bounding box center [336, 128] width 426 height 35
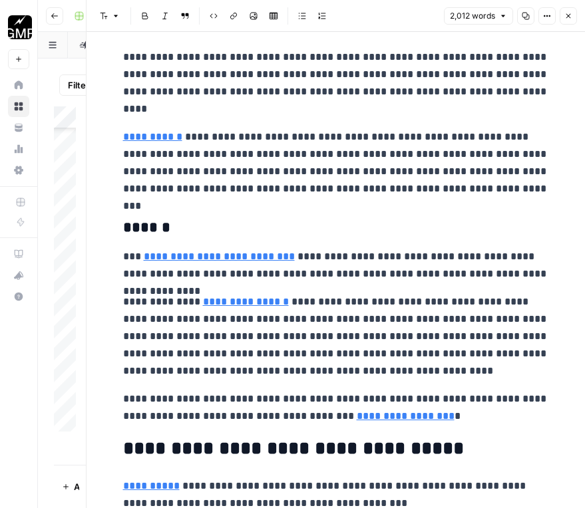
click at [379, 113] on p "**********" at bounding box center [336, 83] width 426 height 69
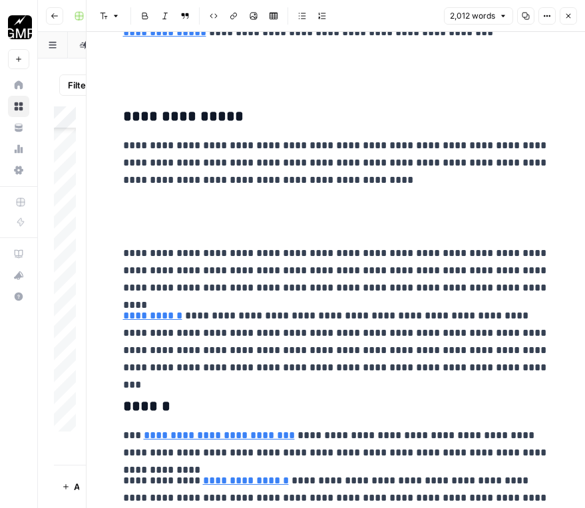
scroll to position [5224, 0]
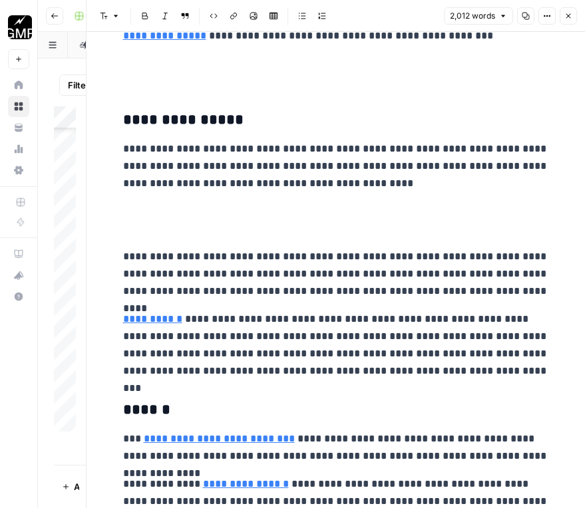
click at [268, 229] on p at bounding box center [336, 220] width 426 height 35
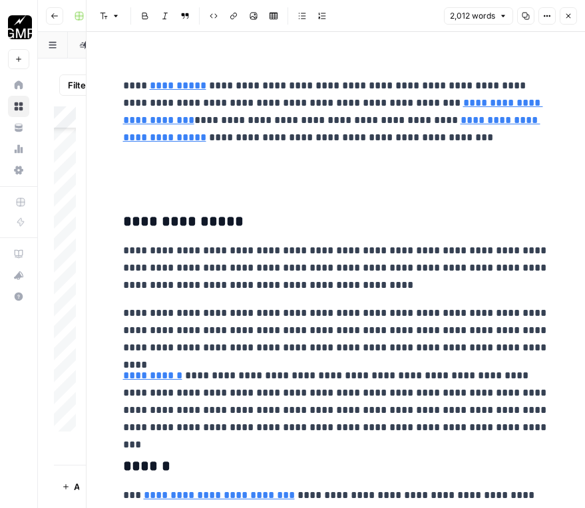
scroll to position [5091, 0]
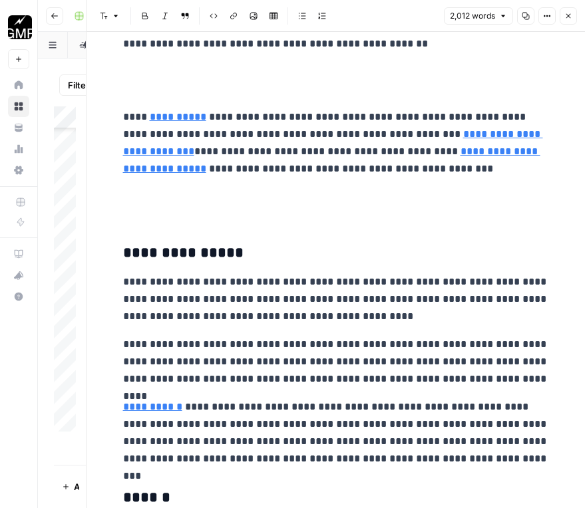
click at [241, 211] on p at bounding box center [336, 205] width 426 height 35
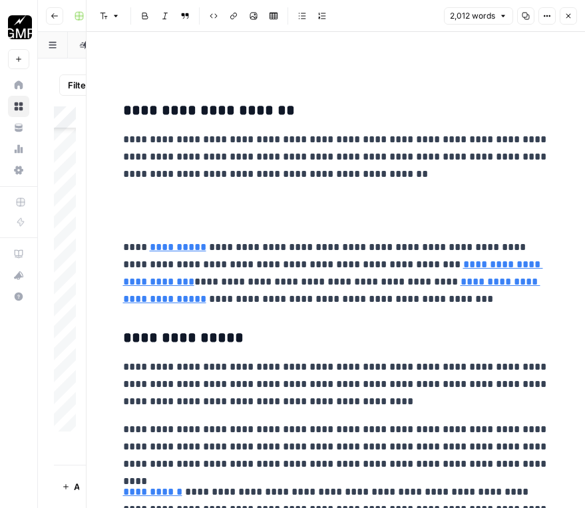
scroll to position [4958, 0]
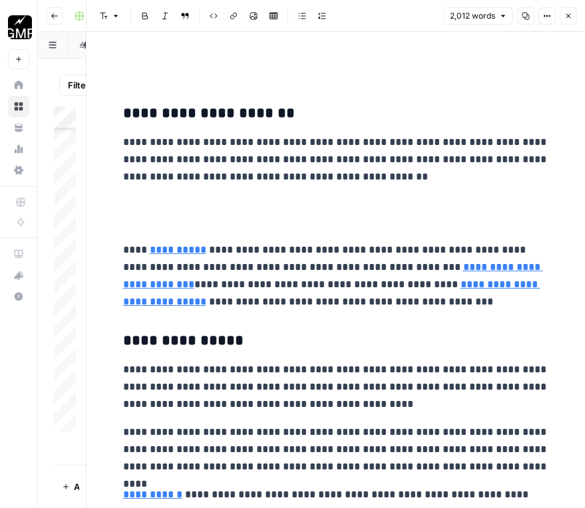
click at [229, 217] on p at bounding box center [336, 213] width 426 height 35
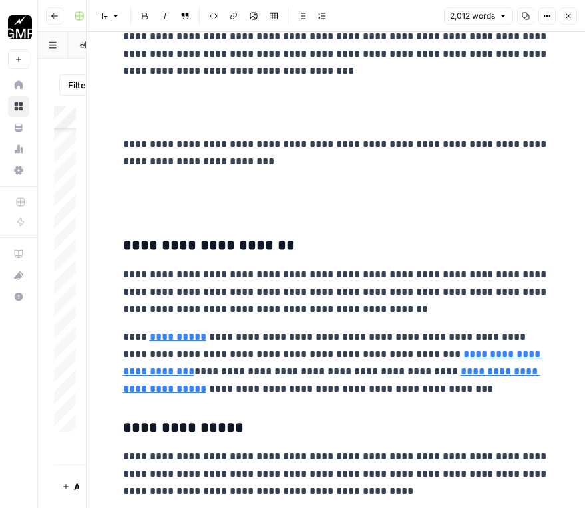
scroll to position [4825, 0]
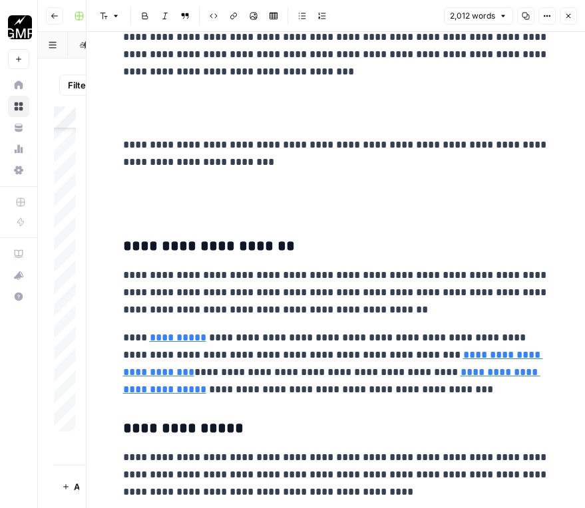
click at [214, 210] on p at bounding box center [336, 199] width 426 height 35
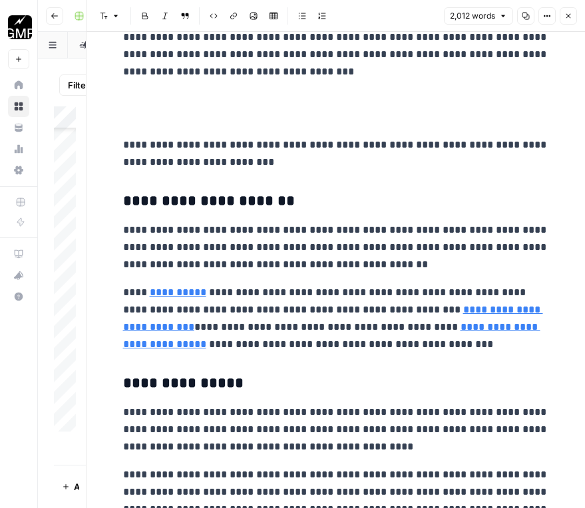
click at [199, 114] on p at bounding box center [336, 108] width 426 height 35
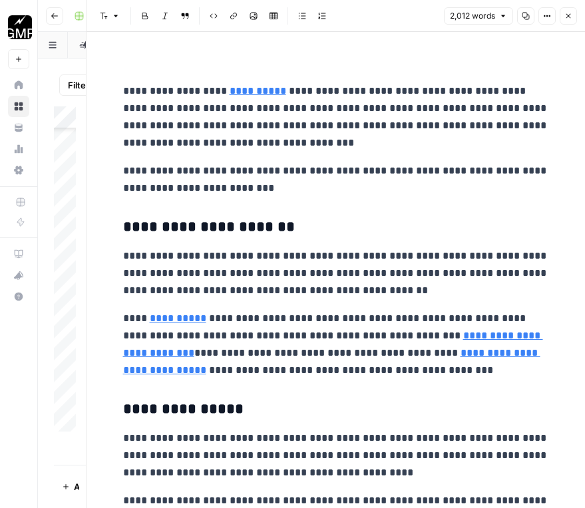
scroll to position [4625, 0]
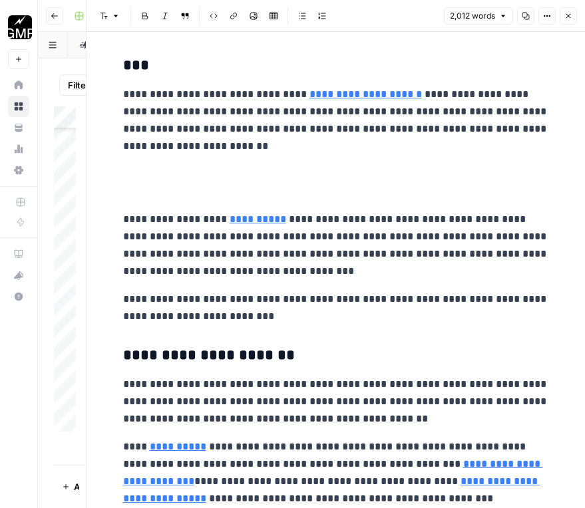
click at [203, 191] on p at bounding box center [336, 183] width 426 height 35
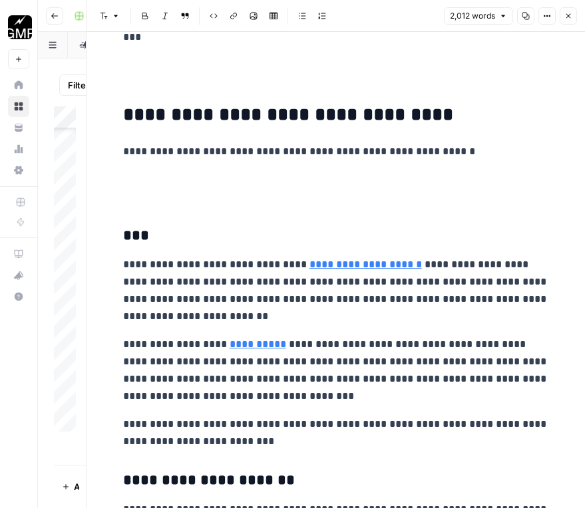
scroll to position [4426, 0]
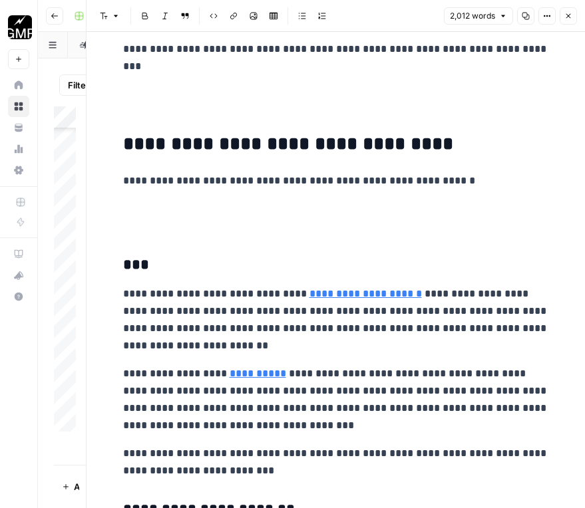
click at [164, 225] on p at bounding box center [336, 217] width 426 height 35
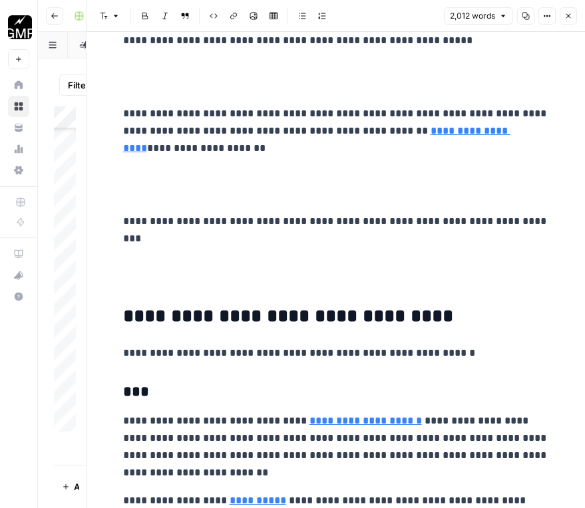
scroll to position [4226, 0]
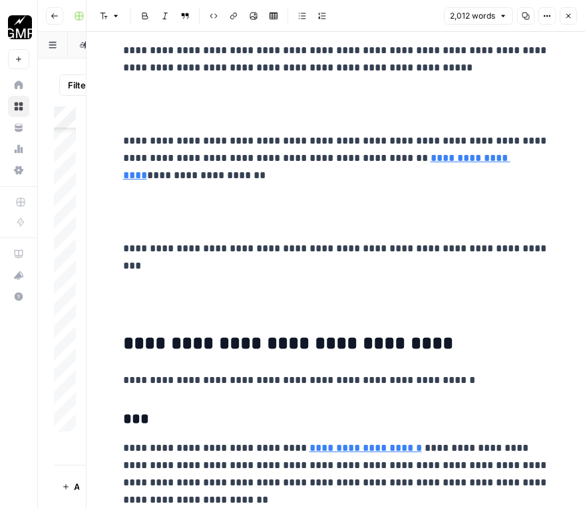
click at [152, 302] on p at bounding box center [336, 294] width 426 height 52
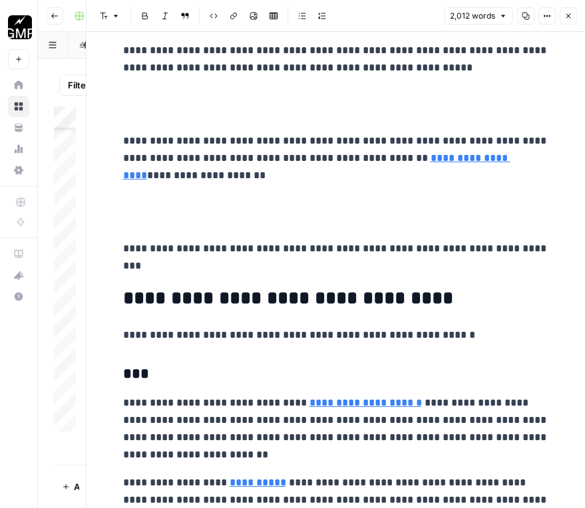
click at [152, 216] on p at bounding box center [336, 212] width 426 height 35
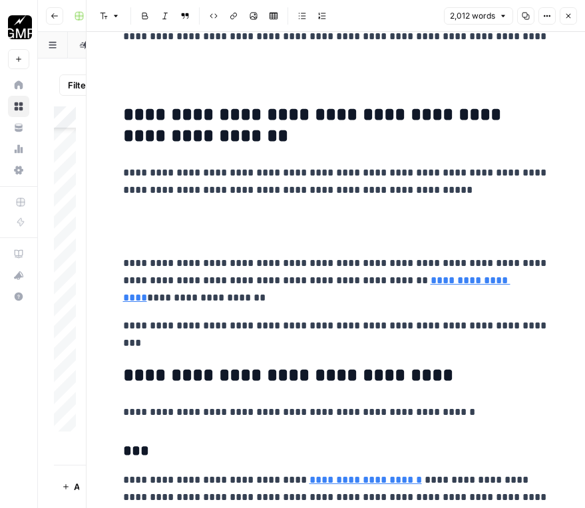
scroll to position [4093, 0]
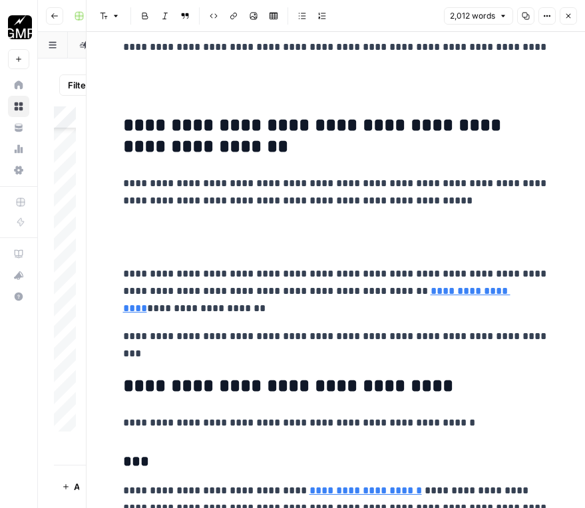
click at [166, 241] on p at bounding box center [336, 237] width 426 height 35
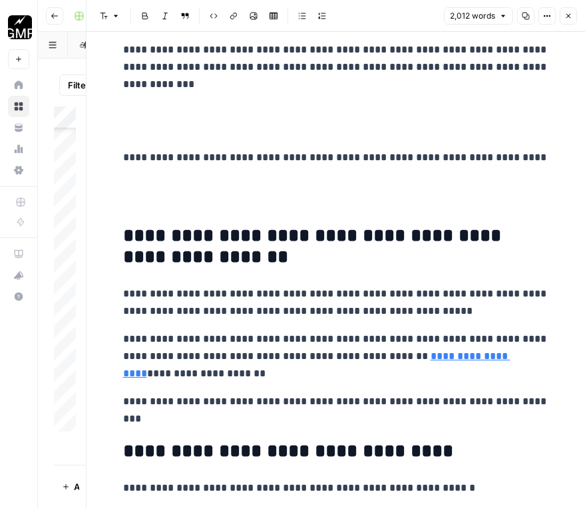
scroll to position [3960, 0]
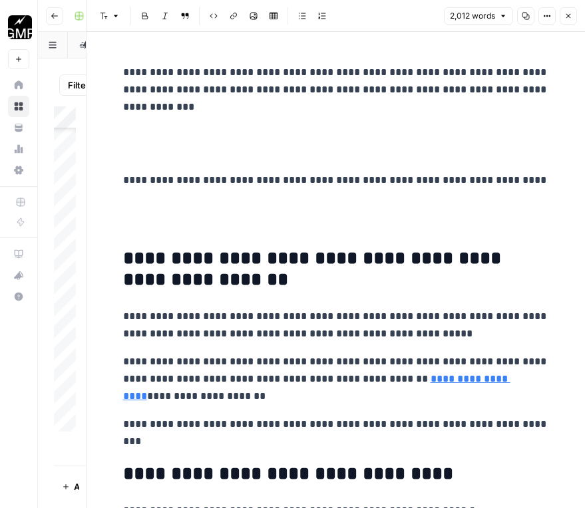
click at [168, 227] on p at bounding box center [336, 217] width 426 height 35
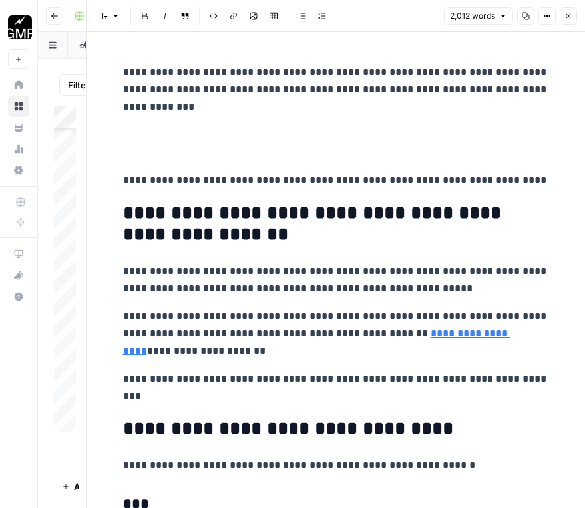
click at [161, 159] on p at bounding box center [336, 143] width 426 height 35
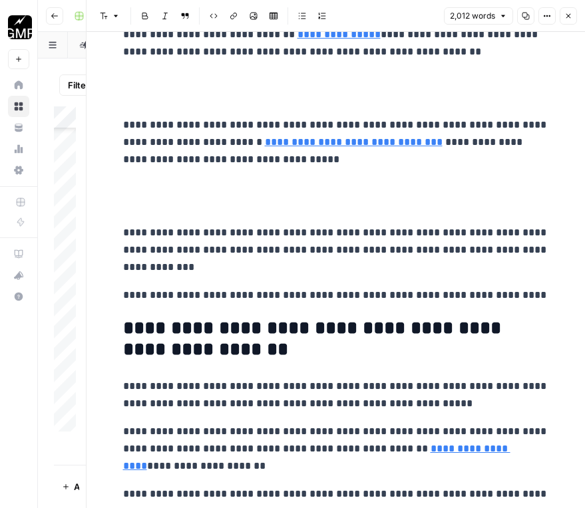
scroll to position [3761, 0]
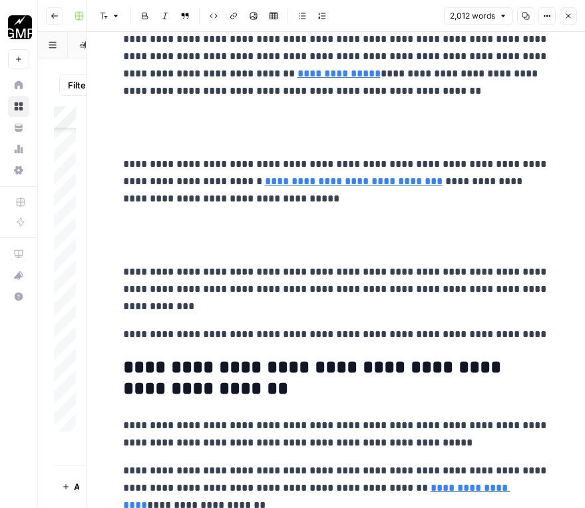
click at [152, 245] on p at bounding box center [336, 235] width 426 height 35
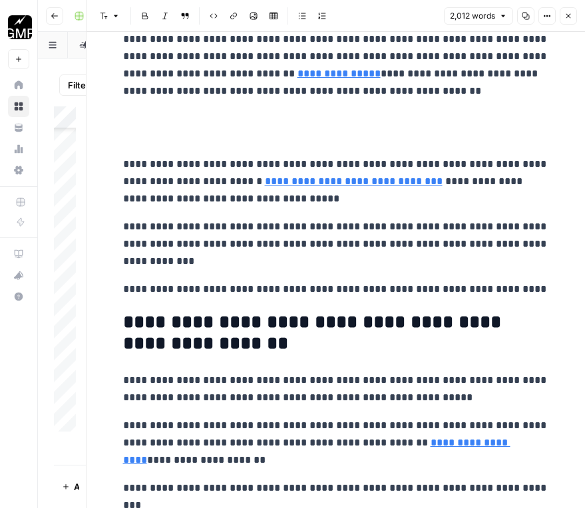
click at [159, 132] on p at bounding box center [336, 127] width 426 height 35
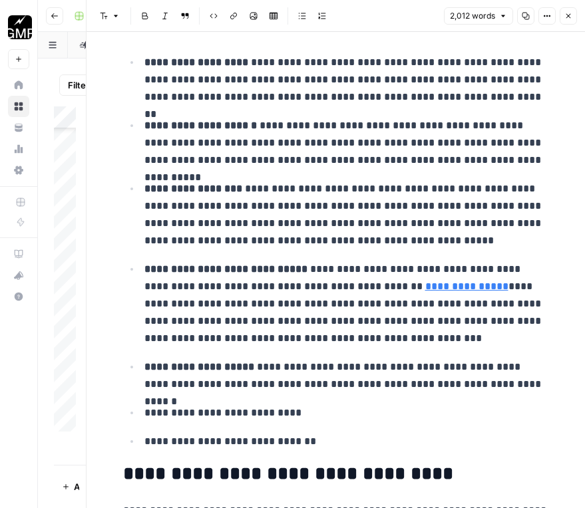
scroll to position [3295, 0]
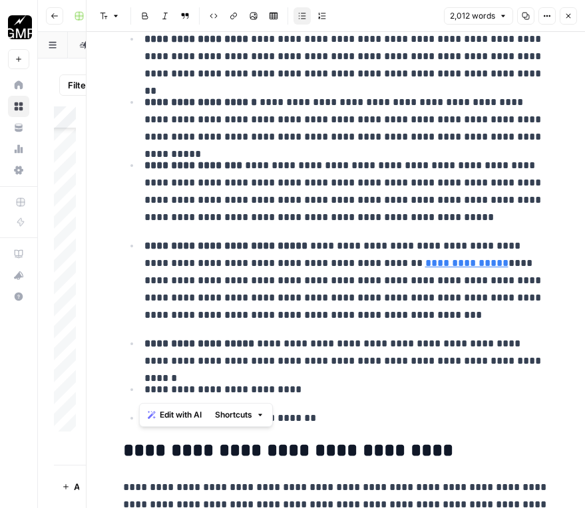
drag, startPoint x: 226, startPoint y: 388, endPoint x: 137, endPoint y: 392, distance: 89.2
click at [140, 392] on li "**********" at bounding box center [344, 389] width 408 height 18
click at [196, 377] on ul "**********" at bounding box center [336, 228] width 426 height 397
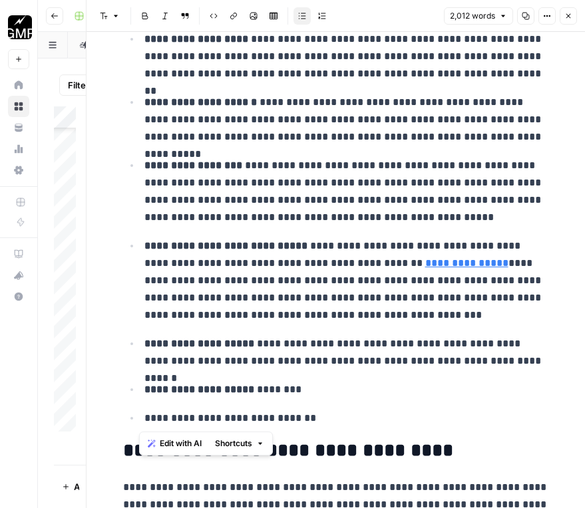
drag, startPoint x: 246, startPoint y: 417, endPoint x: 138, endPoint y: 422, distance: 107.9
click at [140, 422] on li "**********" at bounding box center [344, 418] width 408 height 18
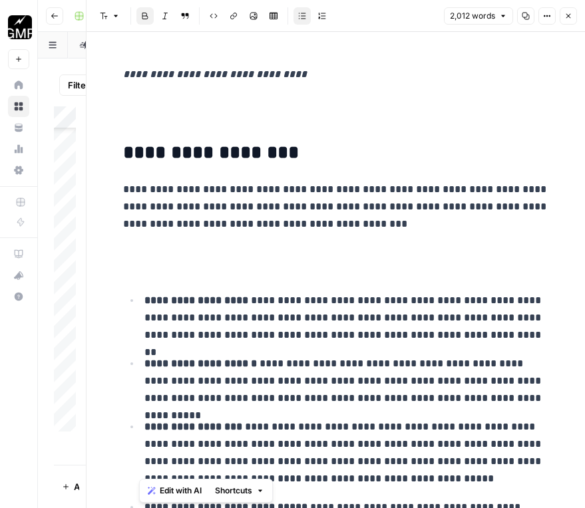
scroll to position [3029, 0]
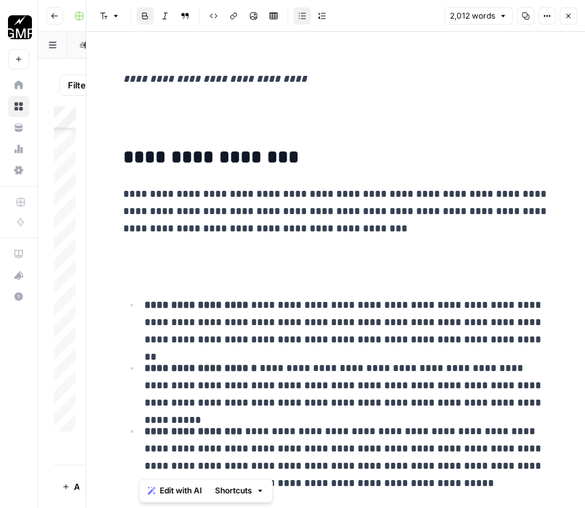
click at [239, 277] on p at bounding box center [336, 265] width 426 height 35
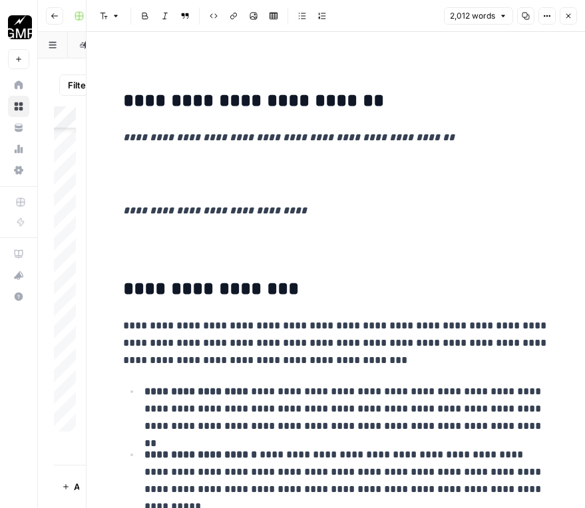
scroll to position [2896, 0]
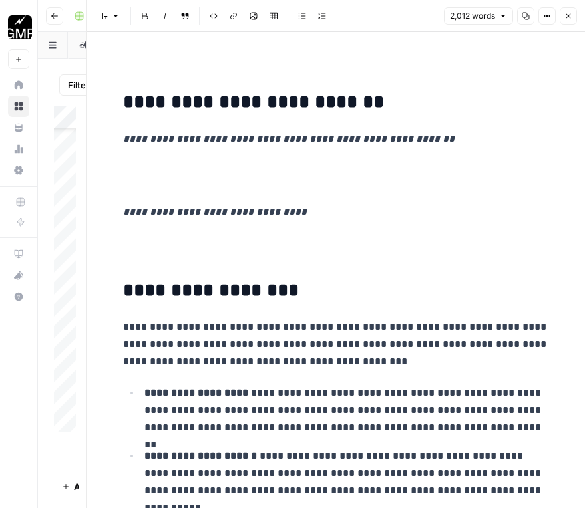
click at [216, 247] on p at bounding box center [336, 248] width 426 height 35
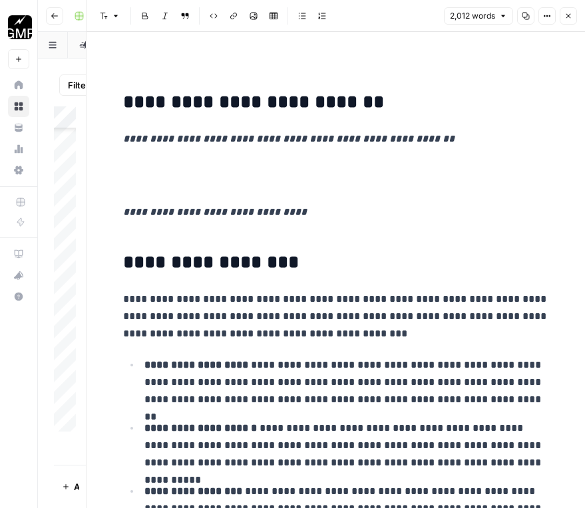
click at [173, 169] on p at bounding box center [336, 175] width 426 height 35
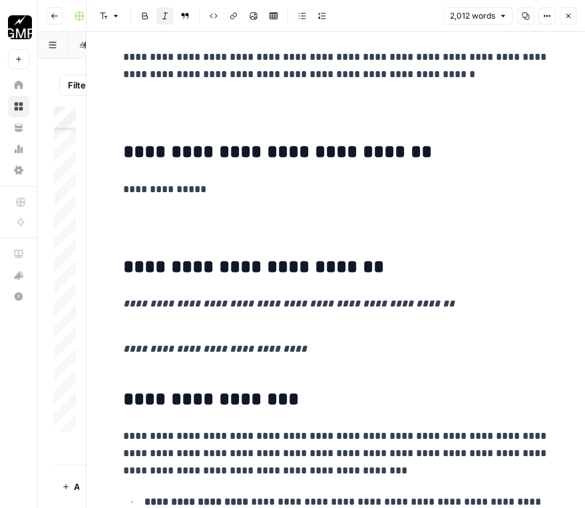
scroll to position [2696, 0]
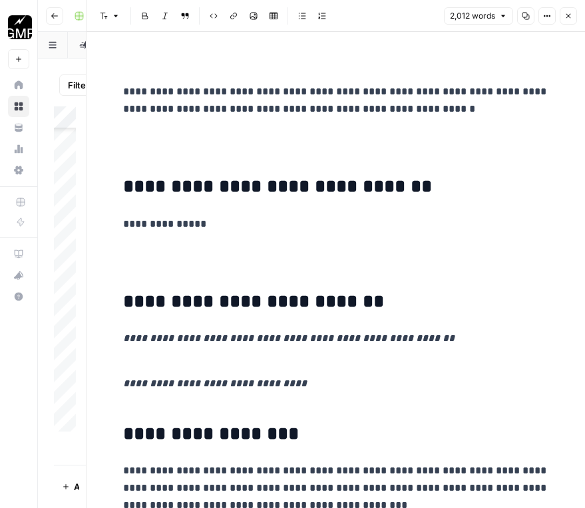
click at [198, 272] on p at bounding box center [336, 260] width 426 height 35
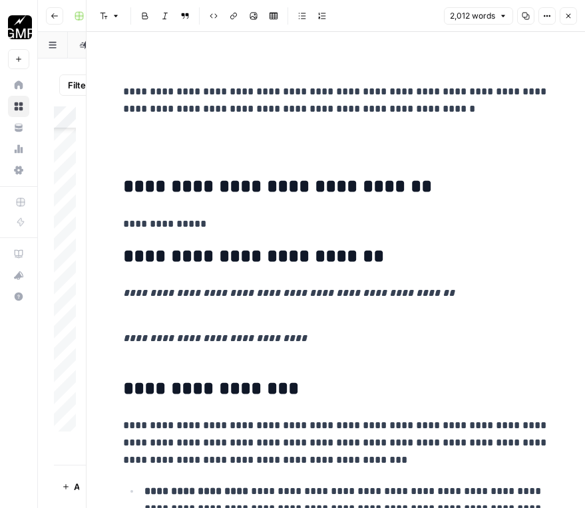
click at [172, 154] on p at bounding box center [336, 145] width 426 height 35
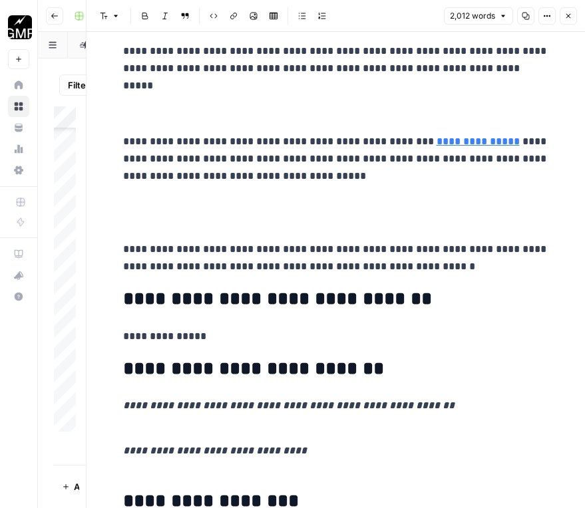
scroll to position [2497, 0]
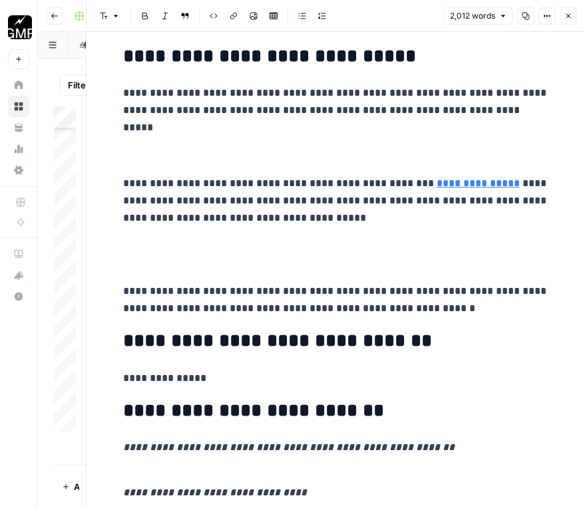
click at [176, 263] on p at bounding box center [336, 254] width 426 height 35
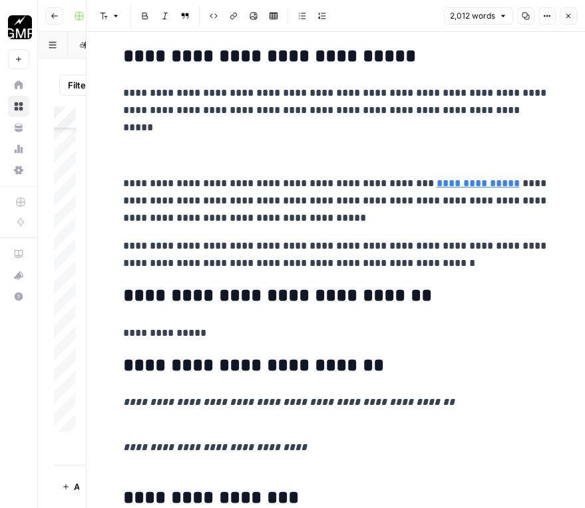
click at [144, 156] on p at bounding box center [336, 147] width 426 height 35
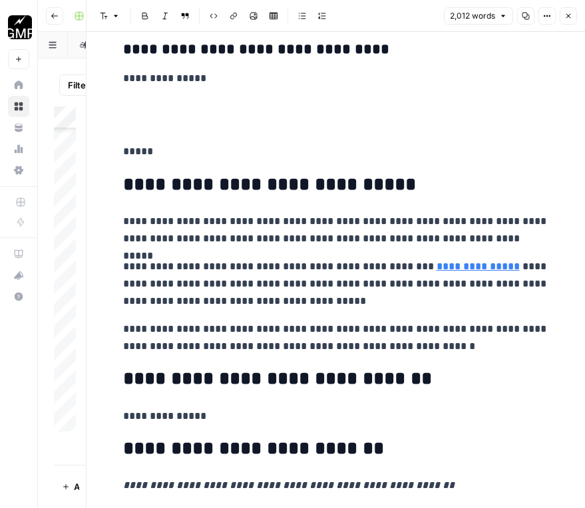
scroll to position [2364, 0]
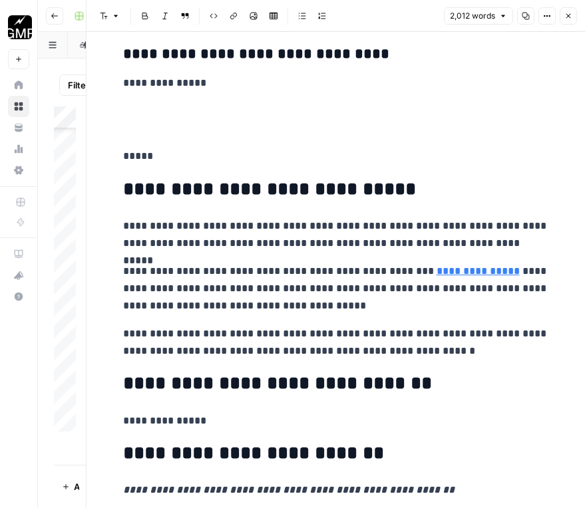
click at [148, 130] on p at bounding box center [336, 119] width 426 height 35
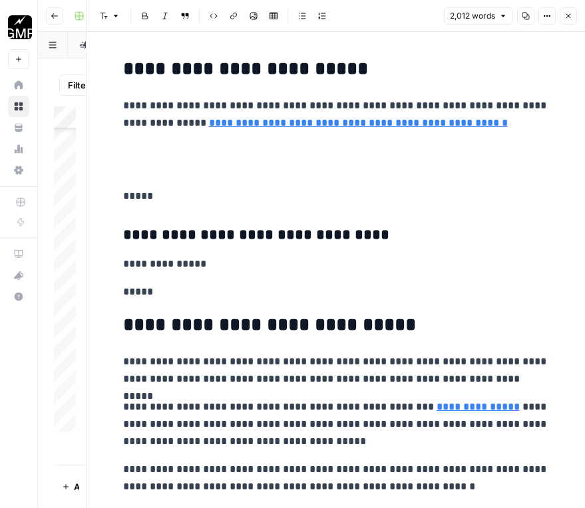
scroll to position [2164, 0]
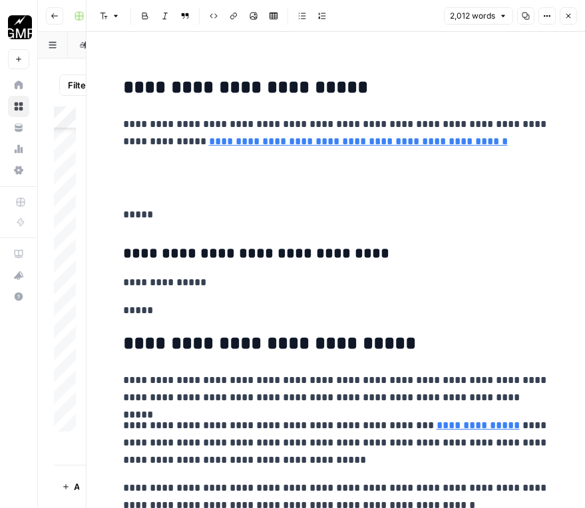
click at [160, 194] on p at bounding box center [336, 178] width 426 height 35
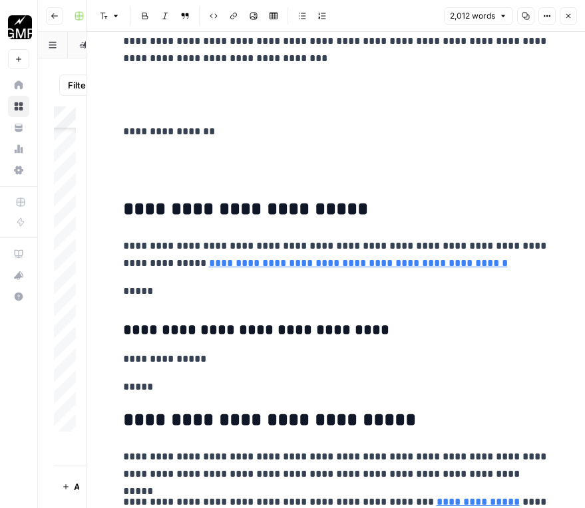
scroll to position [2031, 0]
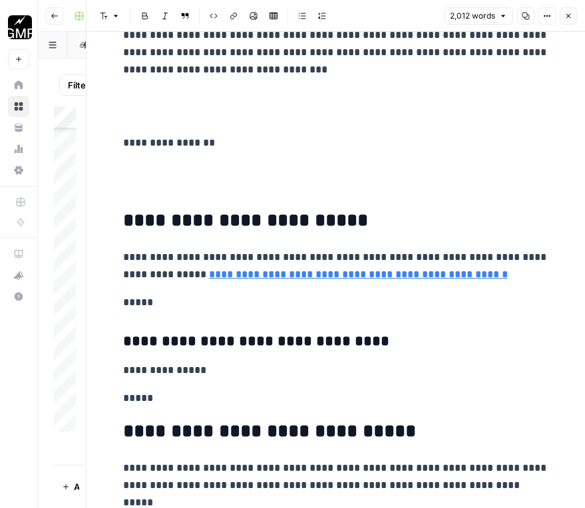
click at [158, 188] on p at bounding box center [336, 179] width 426 height 35
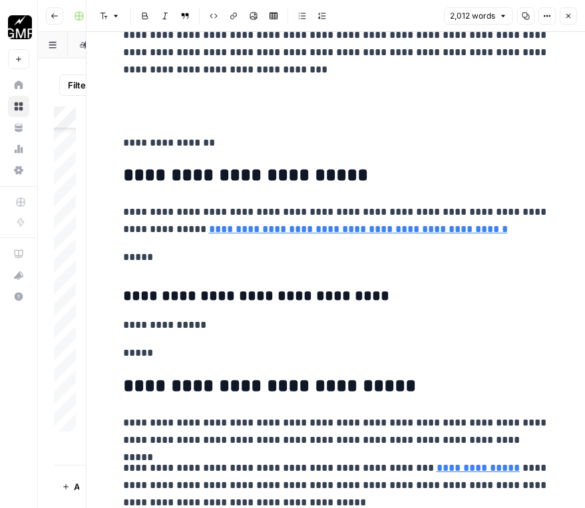
click at [150, 119] on p at bounding box center [336, 106] width 426 height 35
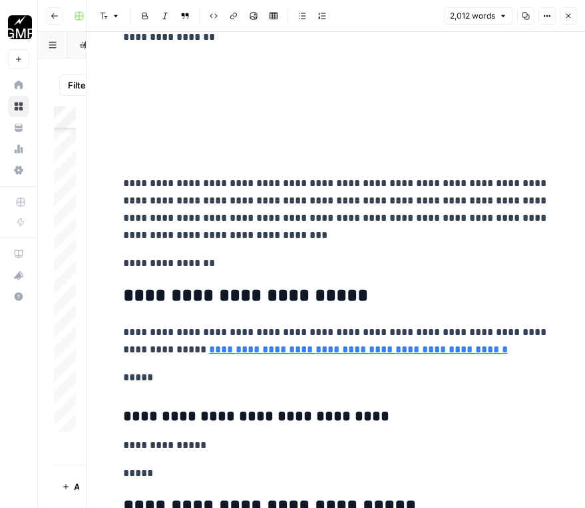
scroll to position [1832, 0]
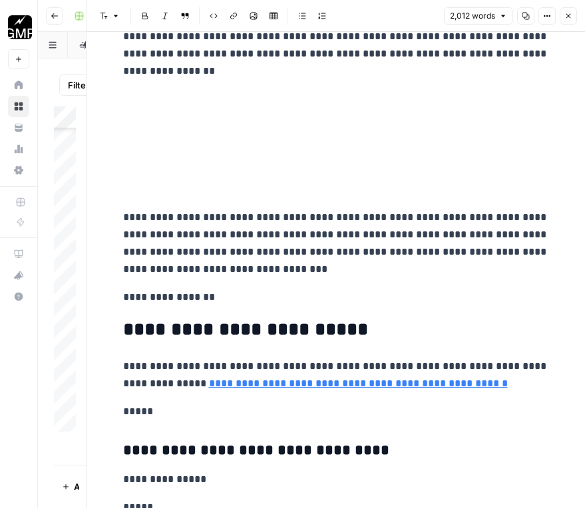
click at [152, 196] on p at bounding box center [336, 181] width 426 height 35
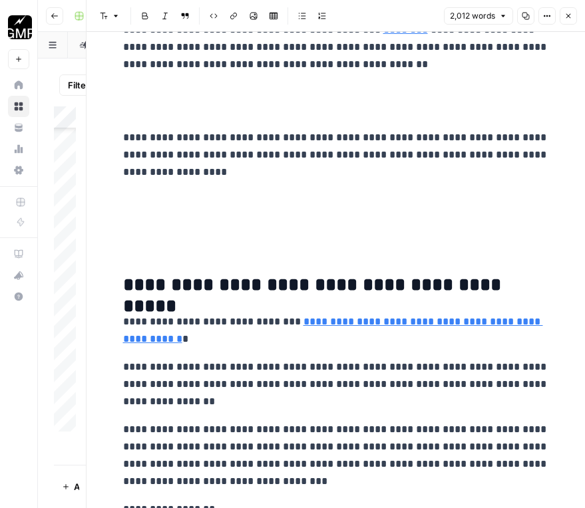
scroll to position [1499, 0]
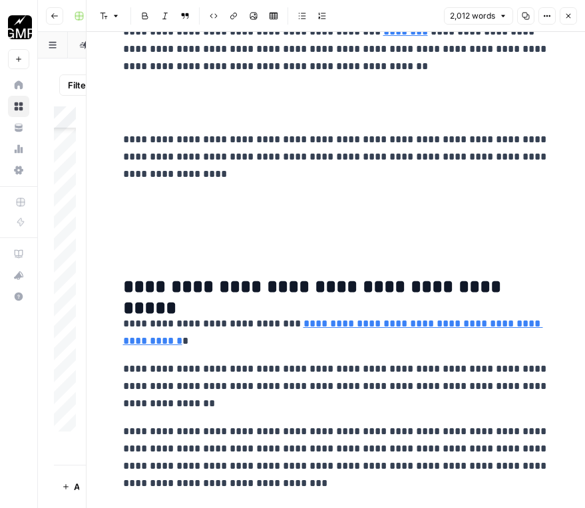
click at [146, 245] on p at bounding box center [336, 228] width 426 height 69
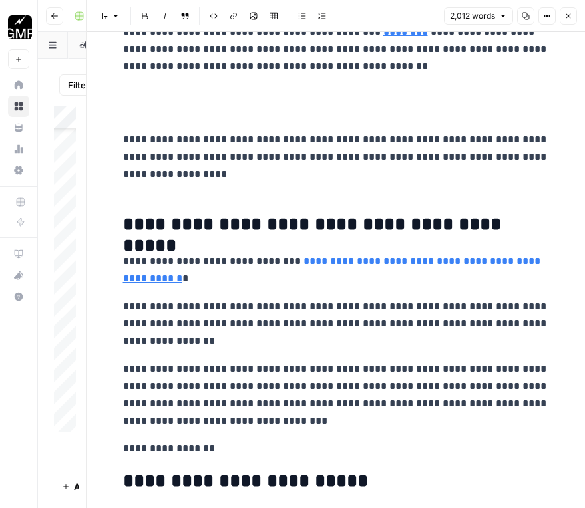
click at [142, 110] on p at bounding box center [336, 103] width 426 height 35
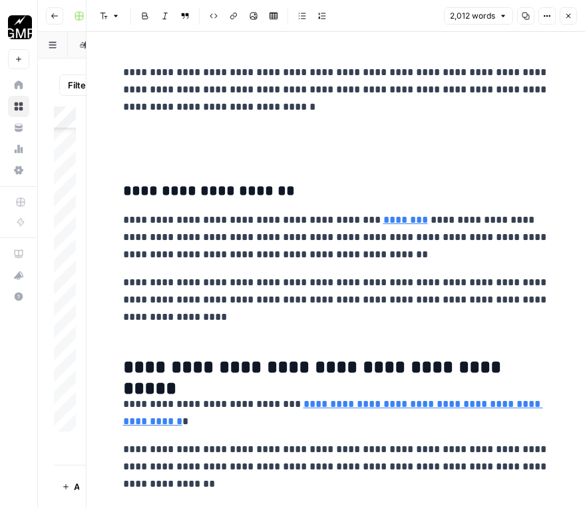
scroll to position [1300, 0]
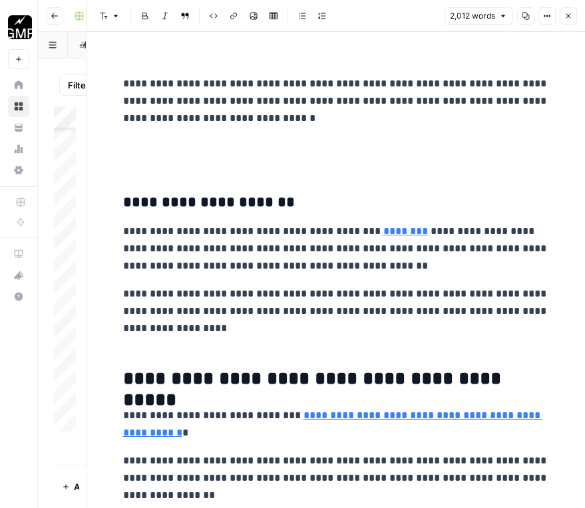
click at [164, 168] on p at bounding box center [336, 155] width 426 height 35
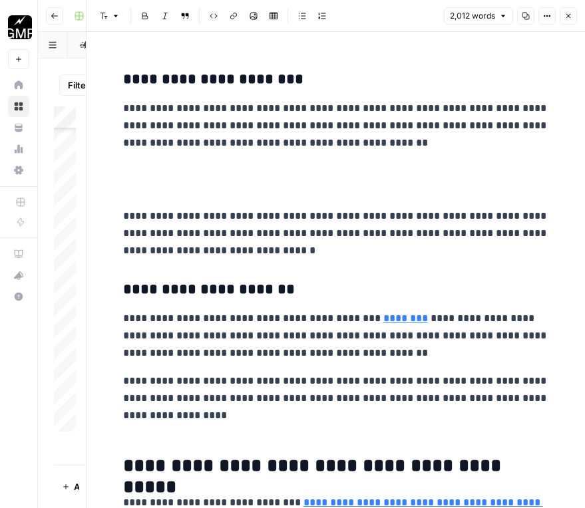
scroll to position [1167, 0]
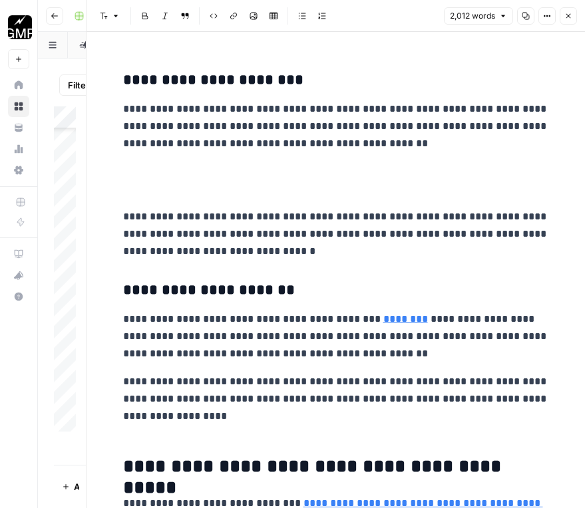
click at [160, 184] on p at bounding box center [336, 180] width 426 height 35
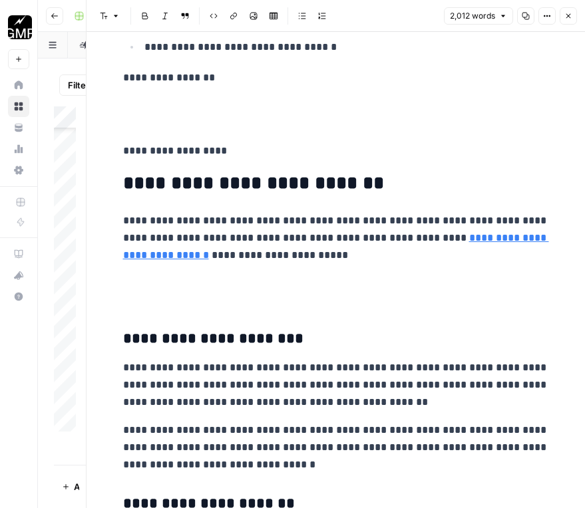
scroll to position [901, 0]
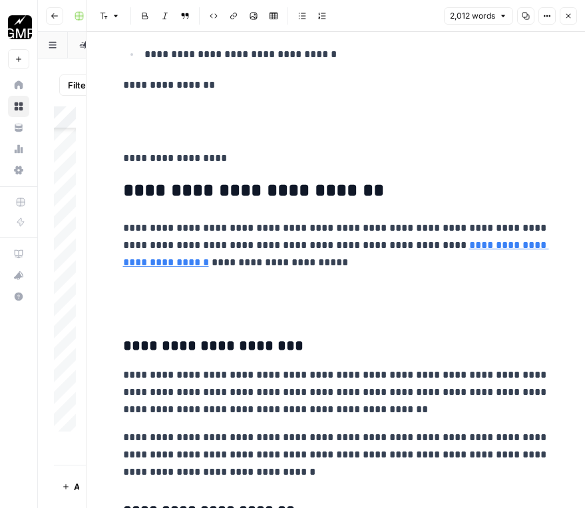
click at [156, 309] on p at bounding box center [336, 299] width 426 height 35
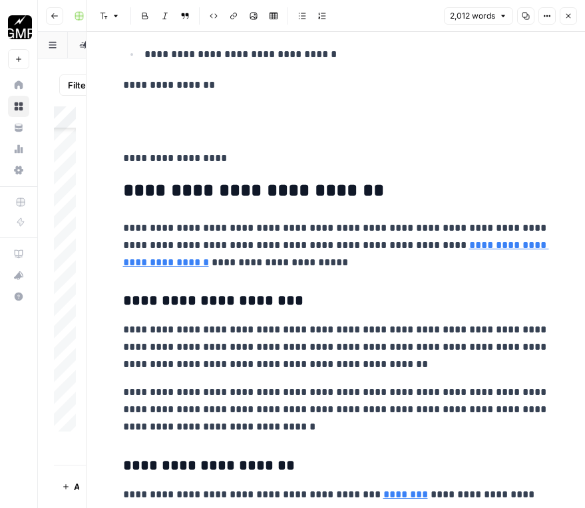
click at [167, 130] on p at bounding box center [336, 121] width 426 height 35
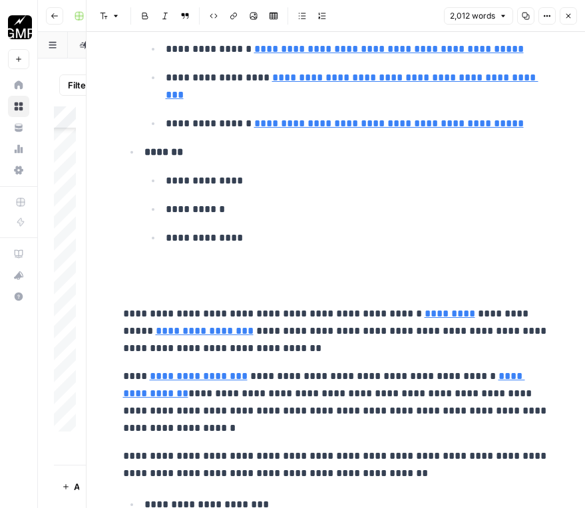
scroll to position [302, 0]
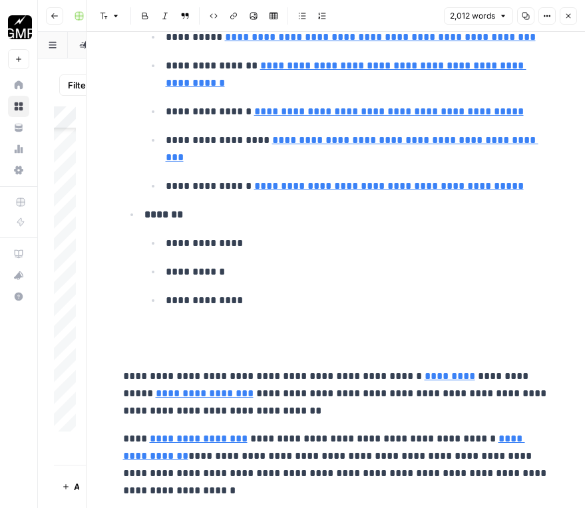
click at [166, 345] on p at bounding box center [336, 340] width 426 height 35
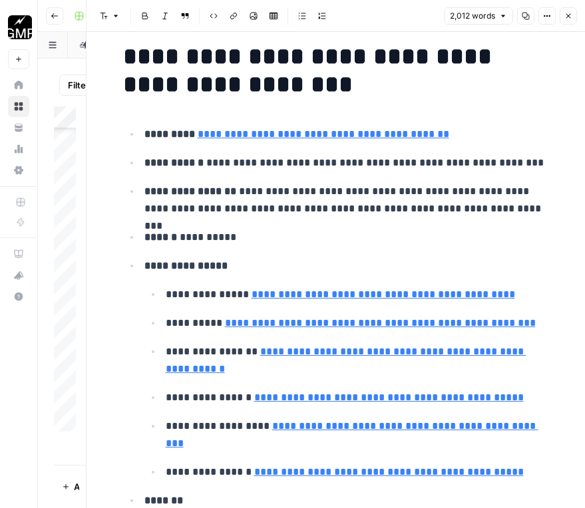
scroll to position [0, 0]
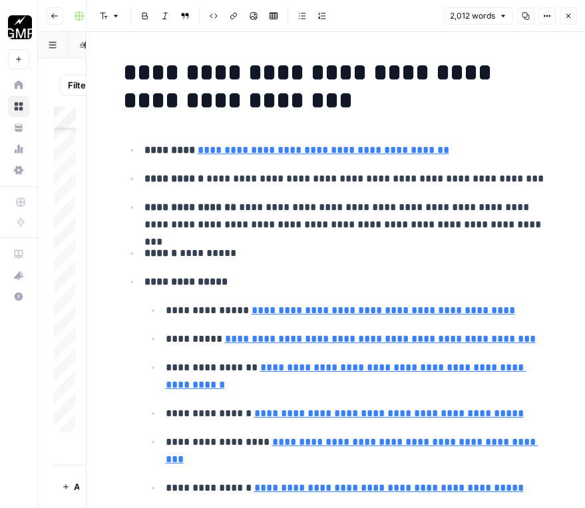
click at [563, 15] on button "Close" at bounding box center [567, 15] width 17 height 17
type input "[URL][DOMAIN_NAME]"
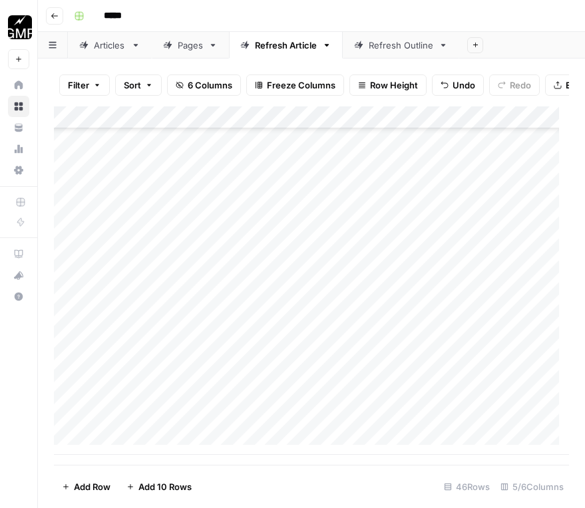
click at [429, 426] on div "Add Column" at bounding box center [311, 280] width 515 height 349
click at [420, 398] on div "Add Column" at bounding box center [311, 280] width 515 height 349
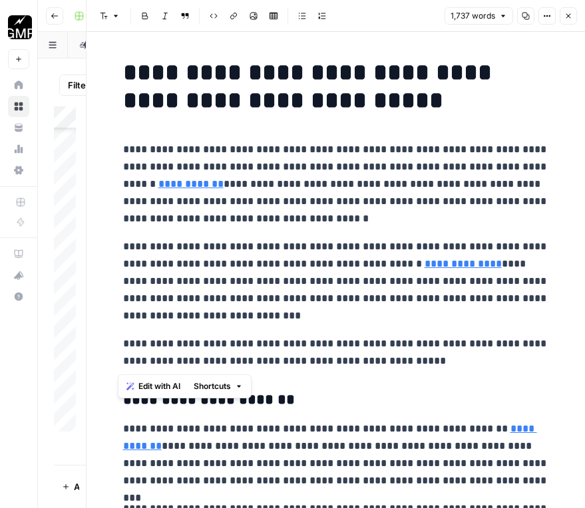
drag, startPoint x: 113, startPoint y: 152, endPoint x: 360, endPoint y: 368, distance: 327.6
copy div "**********"
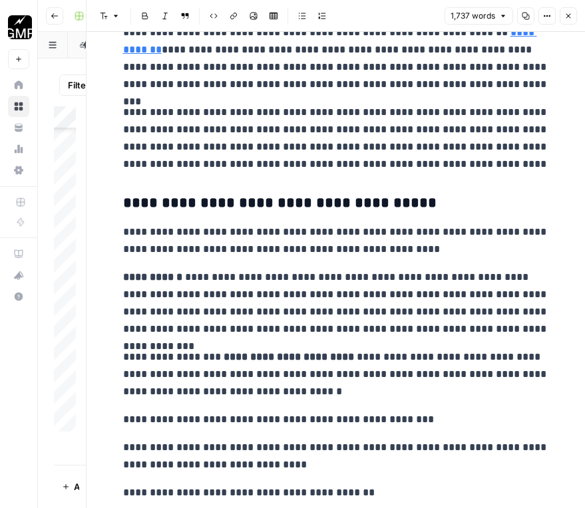
scroll to position [399, 0]
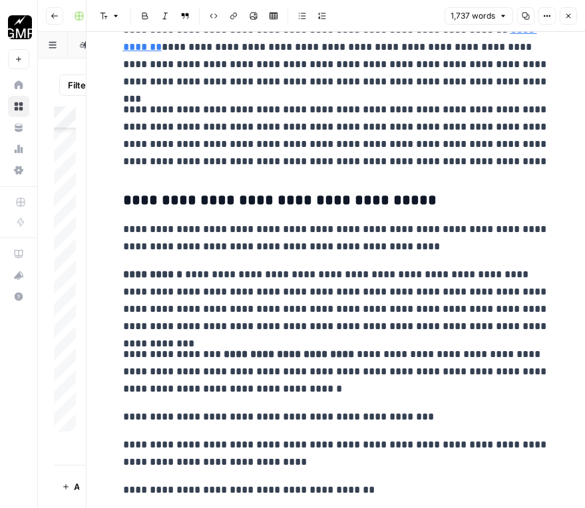
click at [333, 145] on p "**********" at bounding box center [336, 135] width 426 height 69
copy p "**********"
click at [406, 135] on p "**********" at bounding box center [336, 135] width 426 height 69
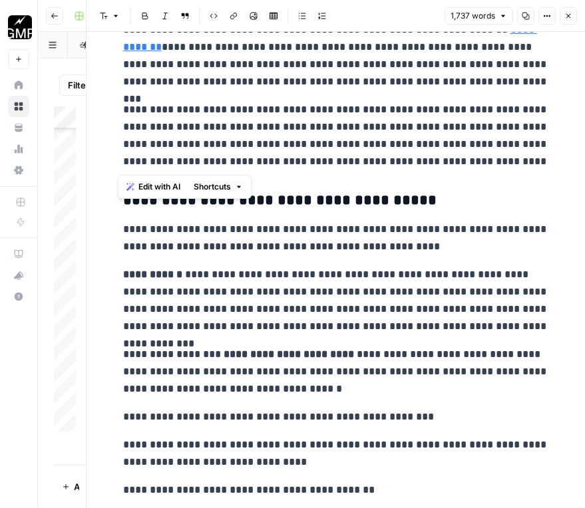
click at [500, 160] on p "**********" at bounding box center [336, 135] width 426 height 69
drag, startPoint x: 354, startPoint y: 150, endPoint x: 109, endPoint y: 145, distance: 244.8
click at [245, 155] on p "**********" at bounding box center [336, 135] width 426 height 69
drag, startPoint x: 511, startPoint y: 162, endPoint x: 100, endPoint y: 146, distance: 411.4
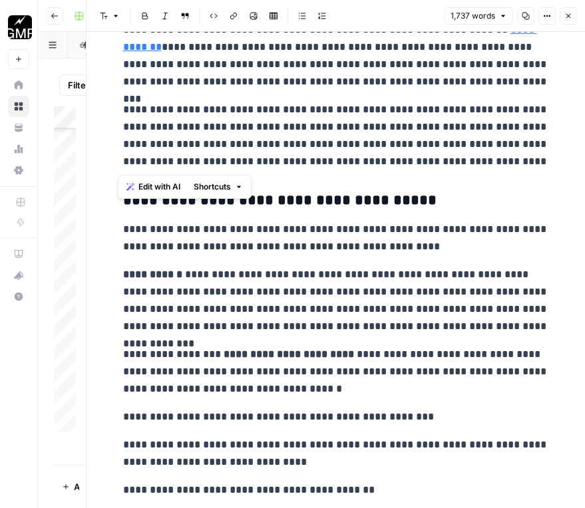
copy p "**********"
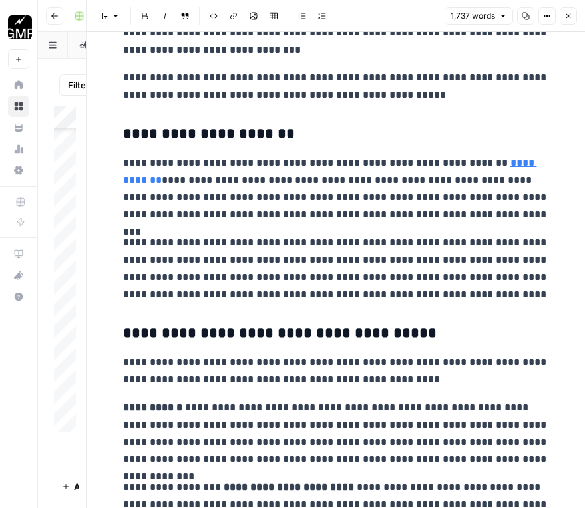
scroll to position [333, 0]
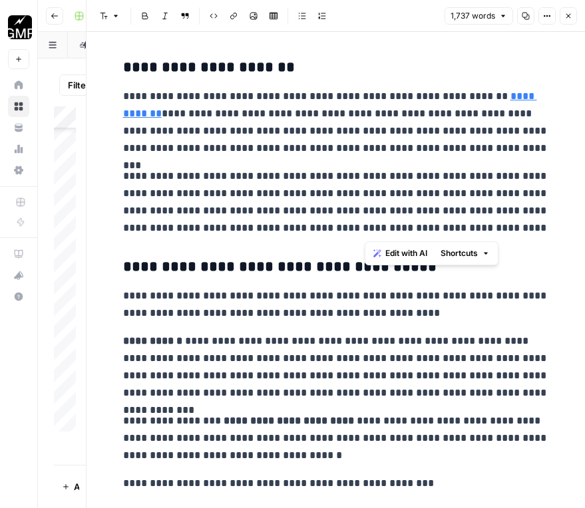
drag, startPoint x: 343, startPoint y: 129, endPoint x: 371, endPoint y: 138, distance: 29.2
click at [371, 138] on p "**********" at bounding box center [336, 122] width 426 height 69
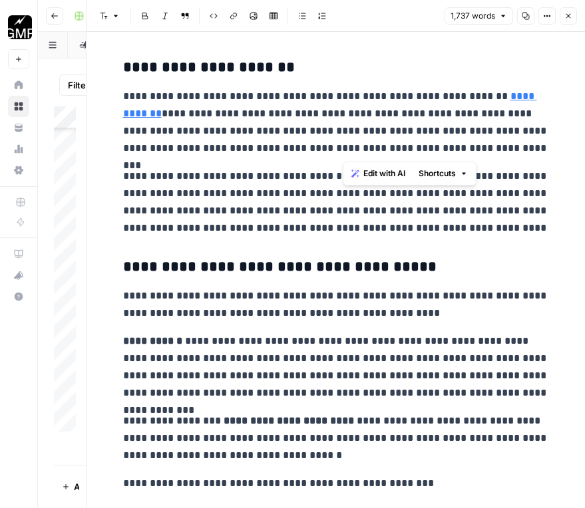
drag, startPoint x: 345, startPoint y: 130, endPoint x: 440, endPoint y: 148, distance: 96.8
click at [440, 148] on p "**********" at bounding box center [336, 122] width 426 height 69
copy p "**********"
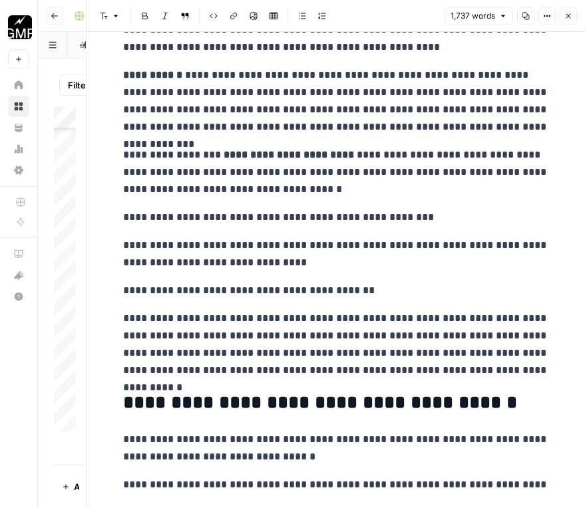
scroll to position [532, 0]
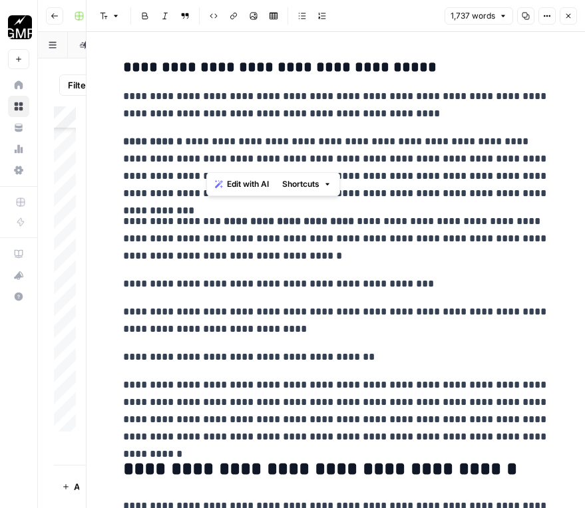
drag, startPoint x: 117, startPoint y: 99, endPoint x: 222, endPoint y: 173, distance: 128.4
click at [222, 173] on p "**********" at bounding box center [336, 167] width 426 height 69
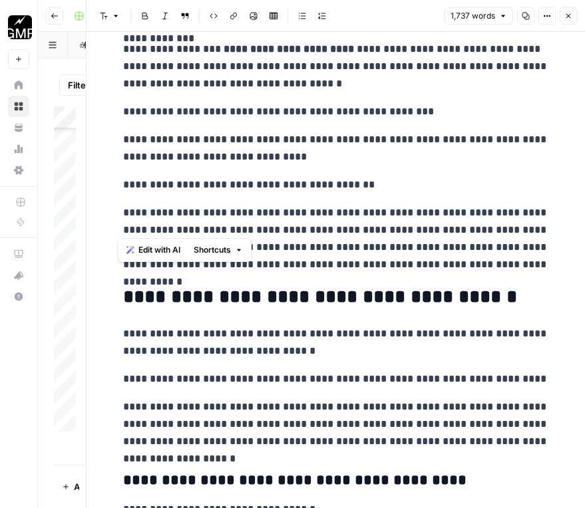
scroll to position [732, 0]
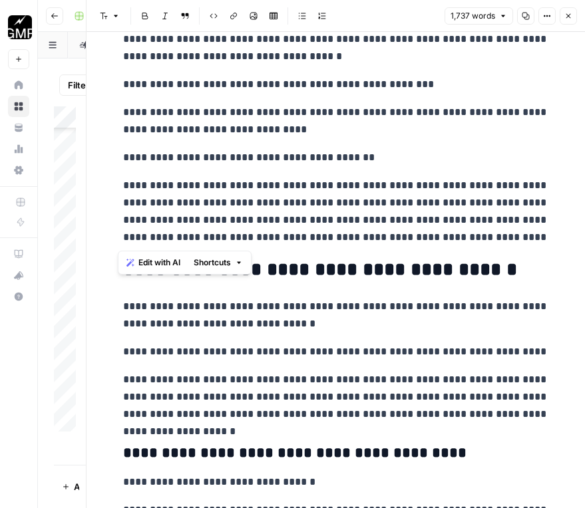
drag, startPoint x: 120, startPoint y: 98, endPoint x: 506, endPoint y: 239, distance: 410.3
copy div "**********"
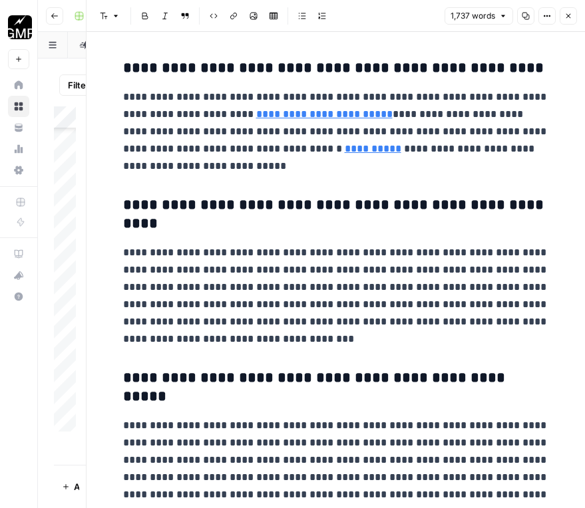
scroll to position [3335, 0]
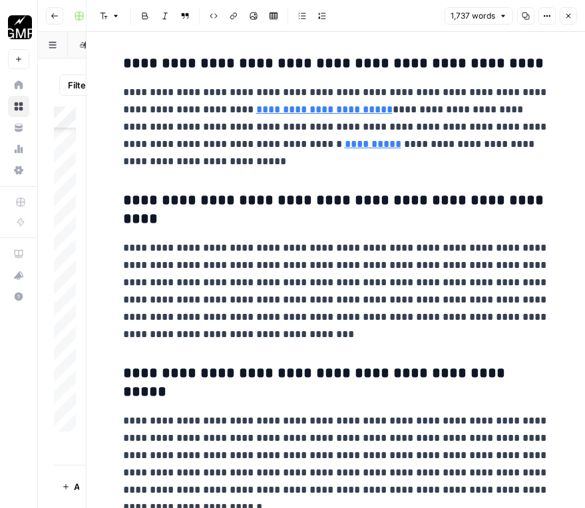
click at [273, 247] on p "**********" at bounding box center [336, 291] width 426 height 104
click at [273, 249] on p "**********" at bounding box center [336, 291] width 426 height 104
click at [274, 249] on p "**********" at bounding box center [336, 291] width 426 height 104
copy p "**********"
drag, startPoint x: 170, startPoint y: 450, endPoint x: 100, endPoint y: 365, distance: 110.5
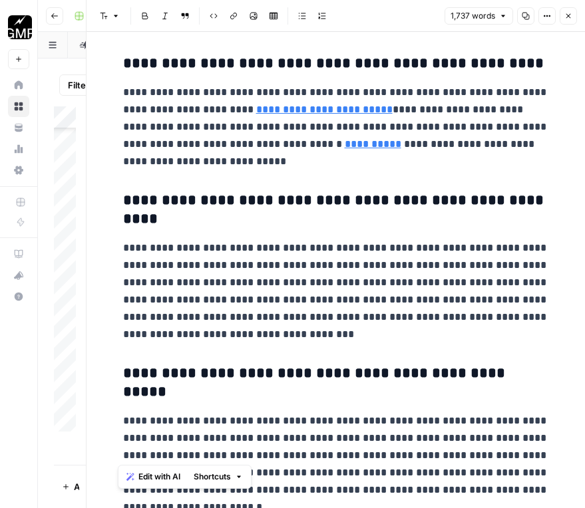
copy p "**********"
click at [569, 11] on button "Close" at bounding box center [567, 15] width 17 height 17
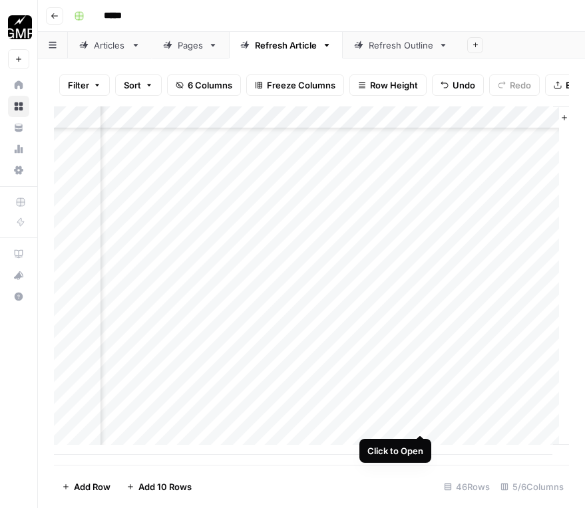
click at [421, 424] on div "Add Column" at bounding box center [311, 280] width 515 height 349
